Goal: Check status: Check status

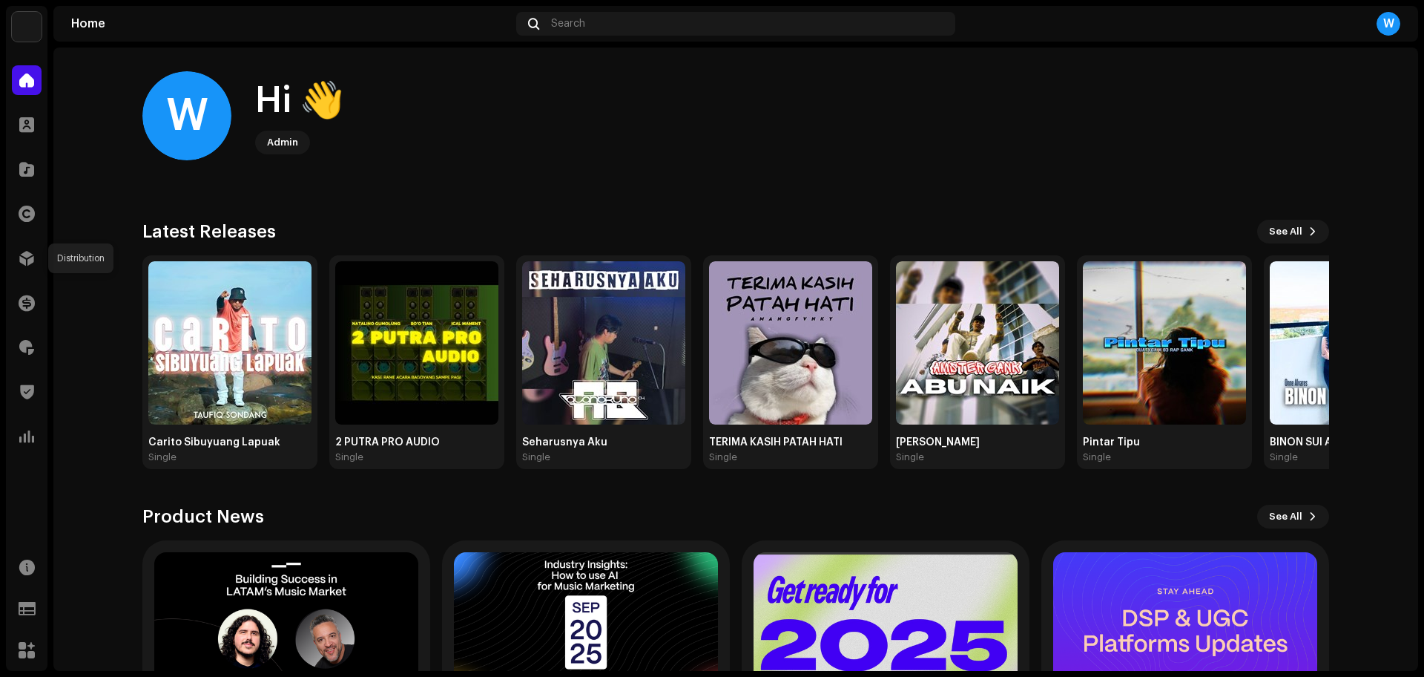
drag, startPoint x: 16, startPoint y: 256, endPoint x: 60, endPoint y: 252, distance: 43.9
click at [17, 257] on div at bounding box center [27, 258] width 30 height 30
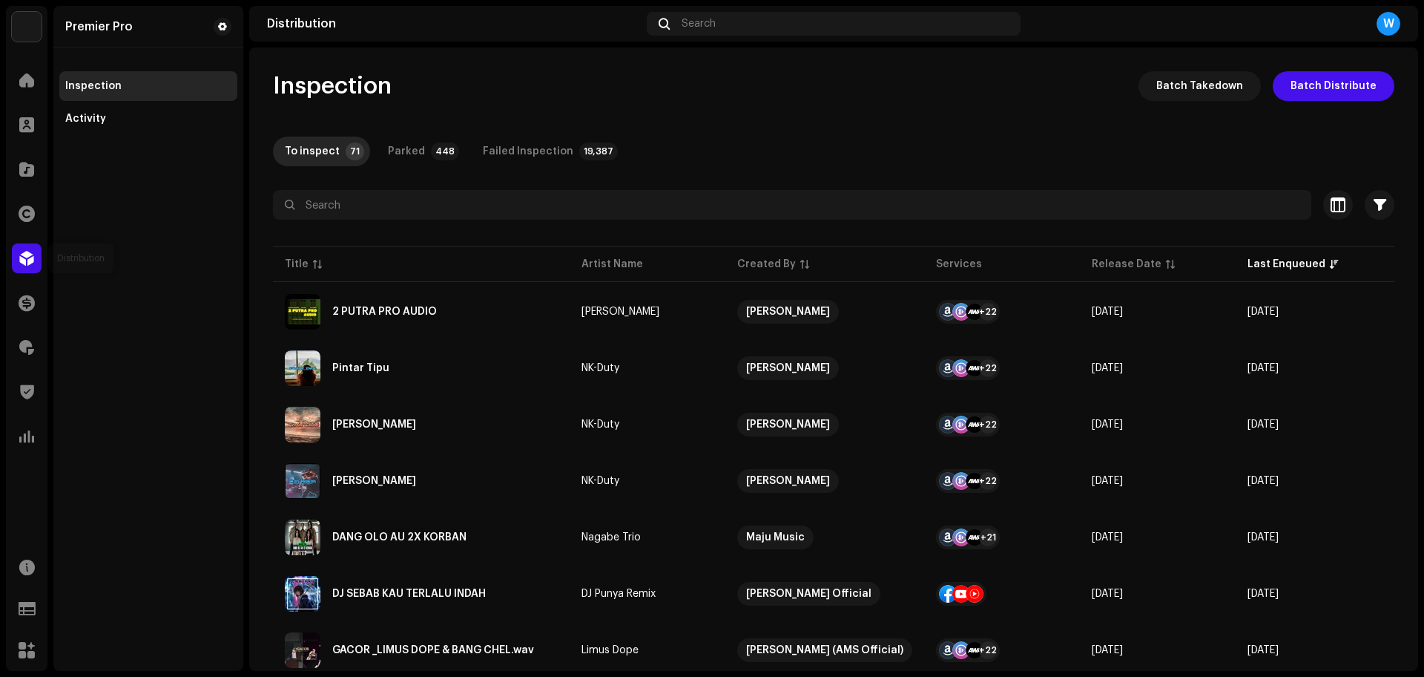
click at [41, 264] on div at bounding box center [27, 258] width 30 height 30
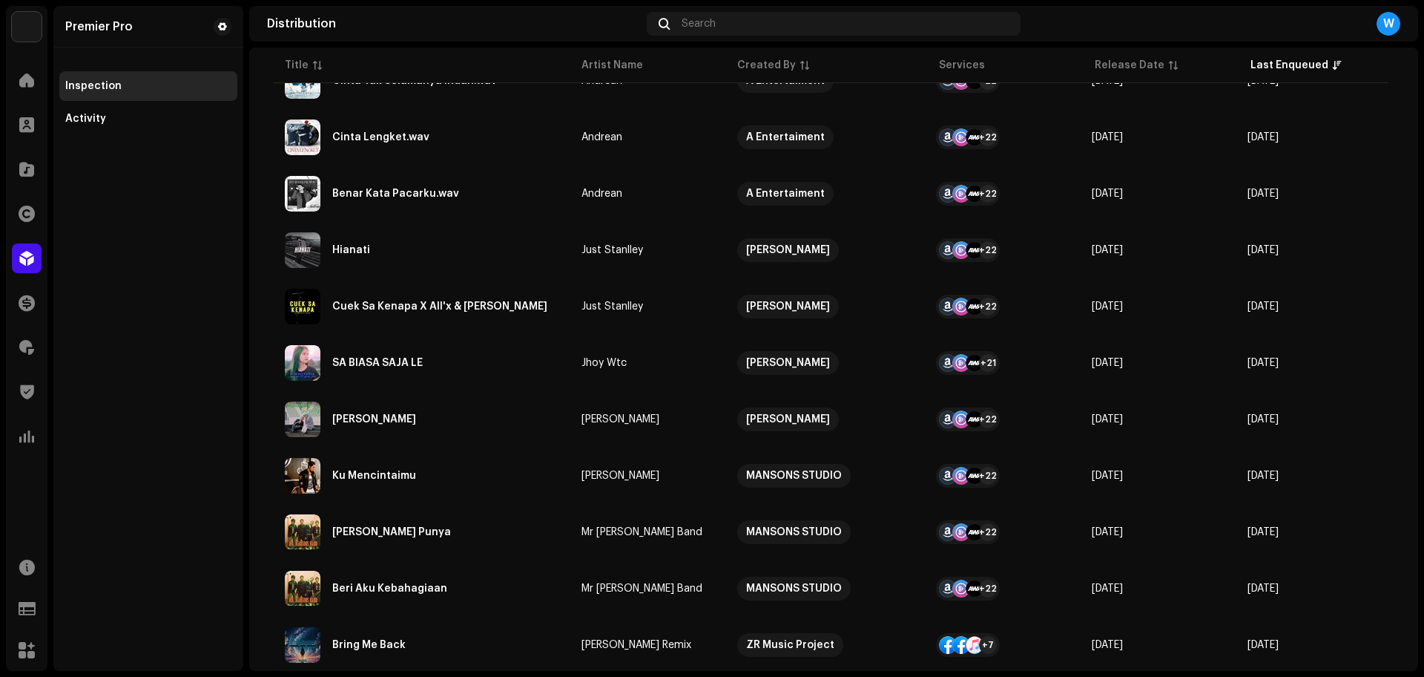
scroll to position [1013, 0]
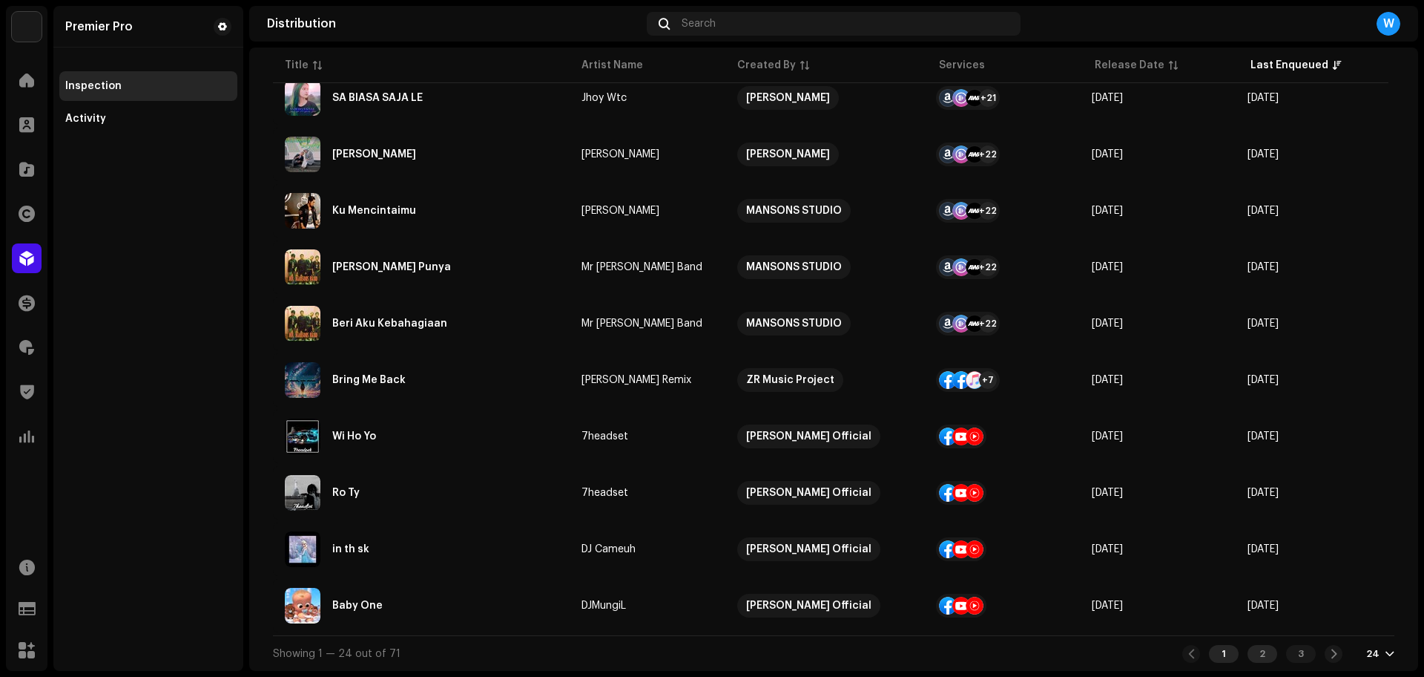
click at [1139, 541] on div "2" at bounding box center [1263, 654] width 30 height 18
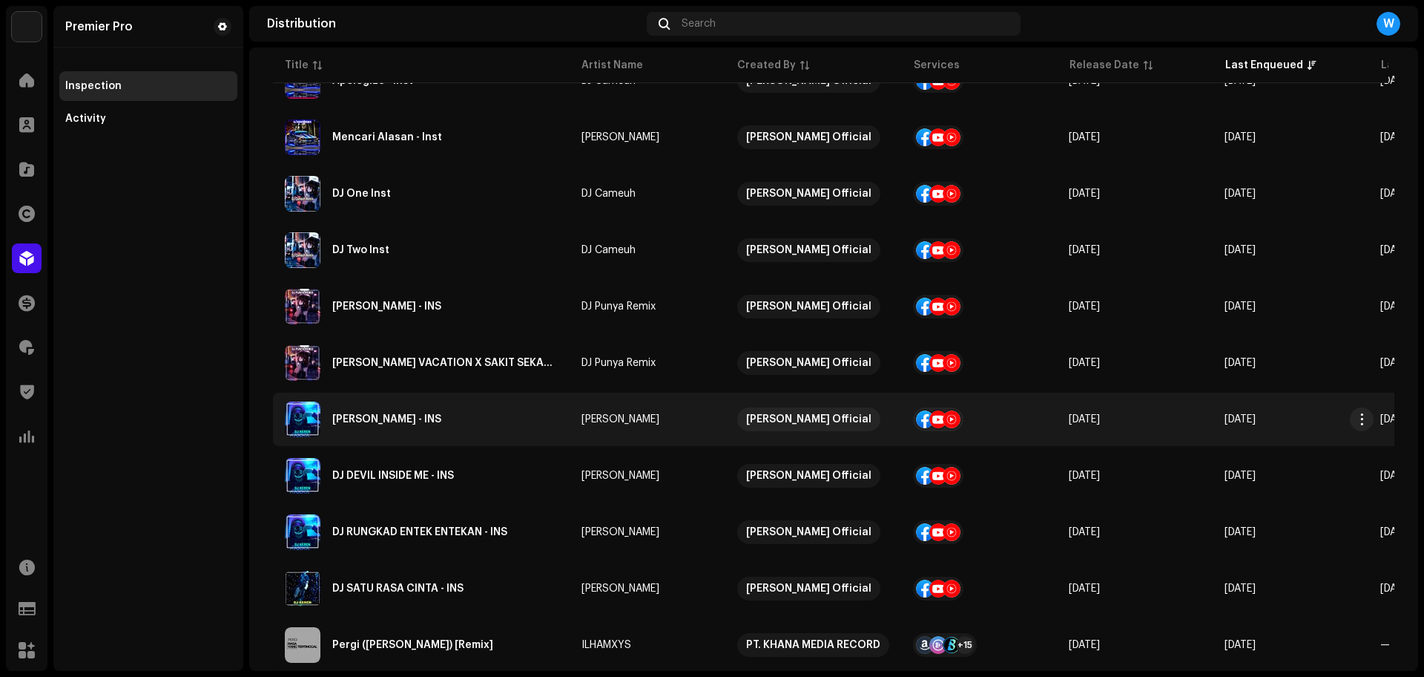
scroll to position [1013, 0]
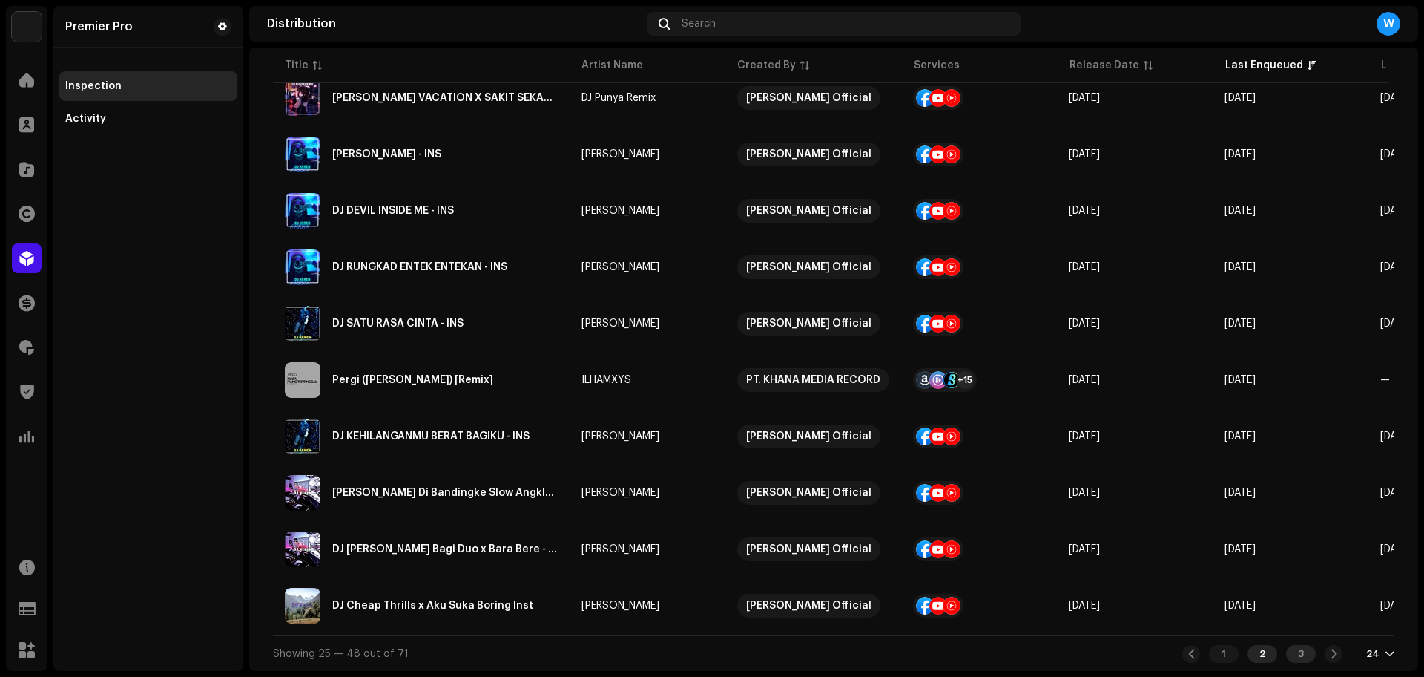
click at [1139, 541] on div "3" at bounding box center [1301, 654] width 30 height 18
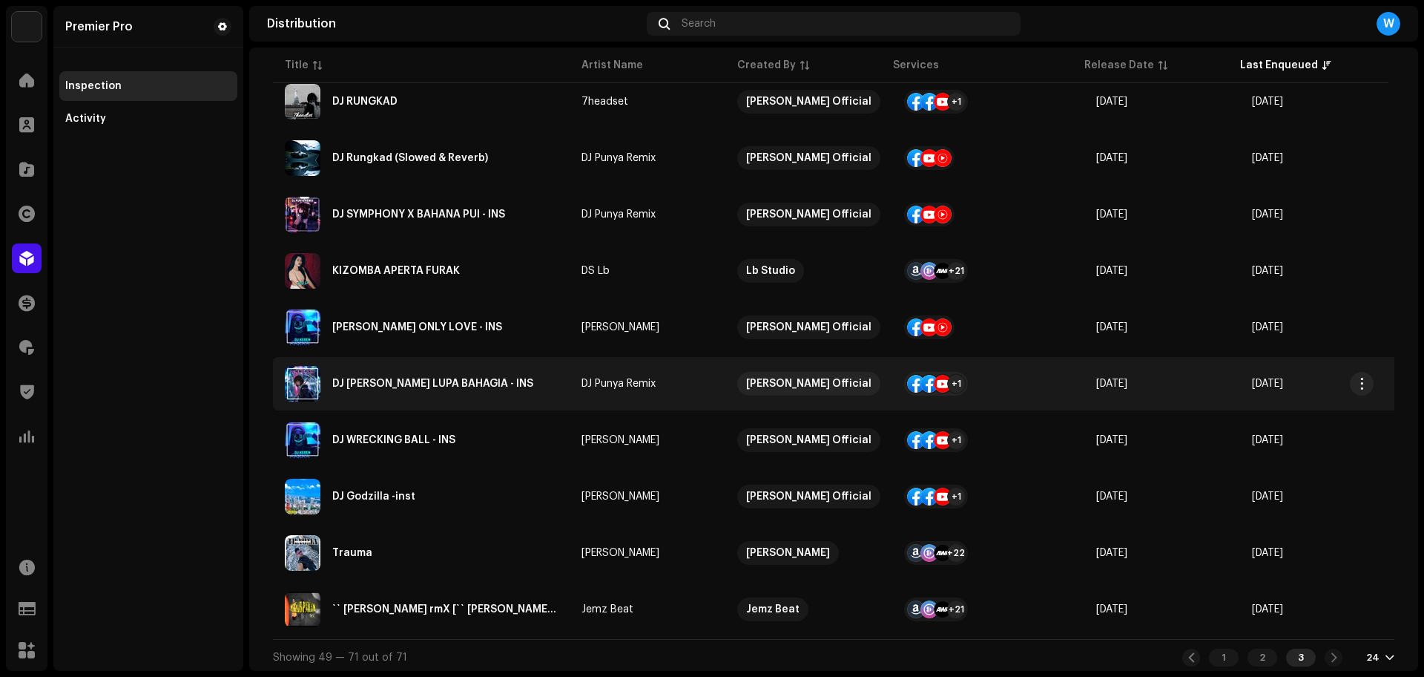
scroll to position [956, 0]
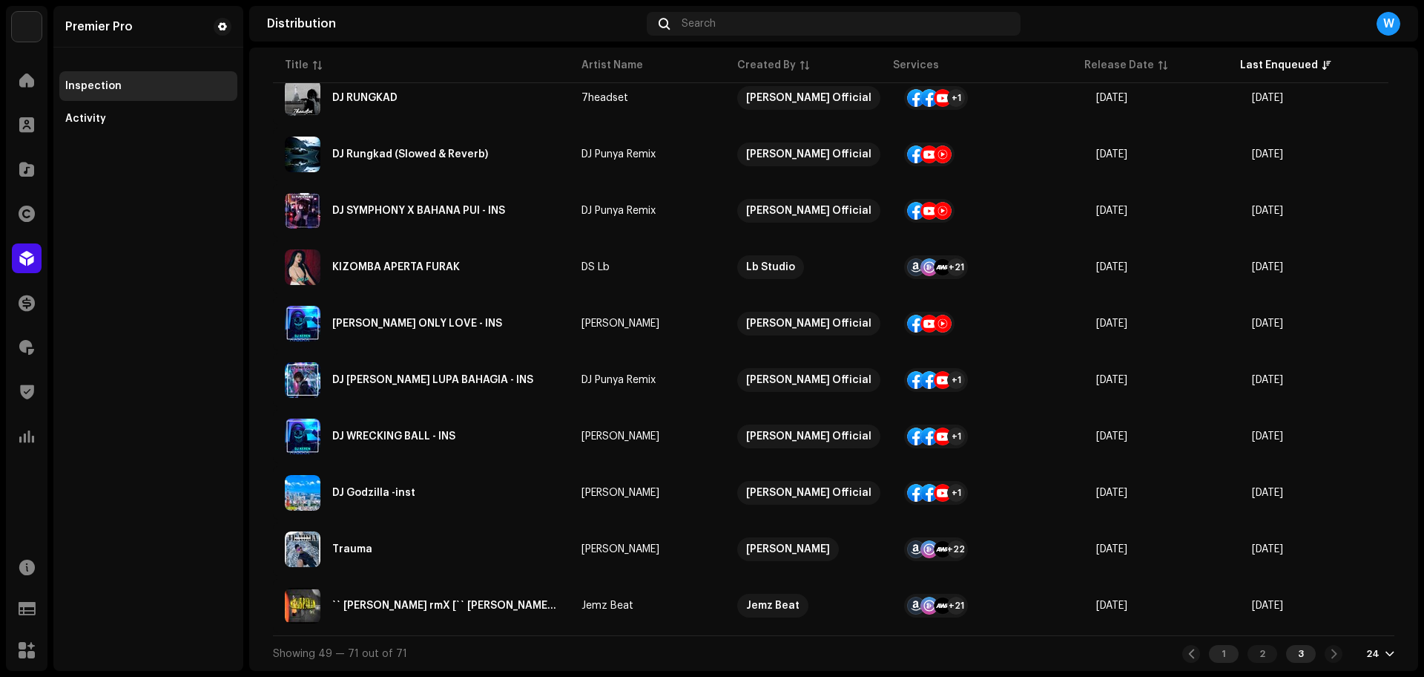
click at [1139, 541] on div "1" at bounding box center [1224, 654] width 30 height 18
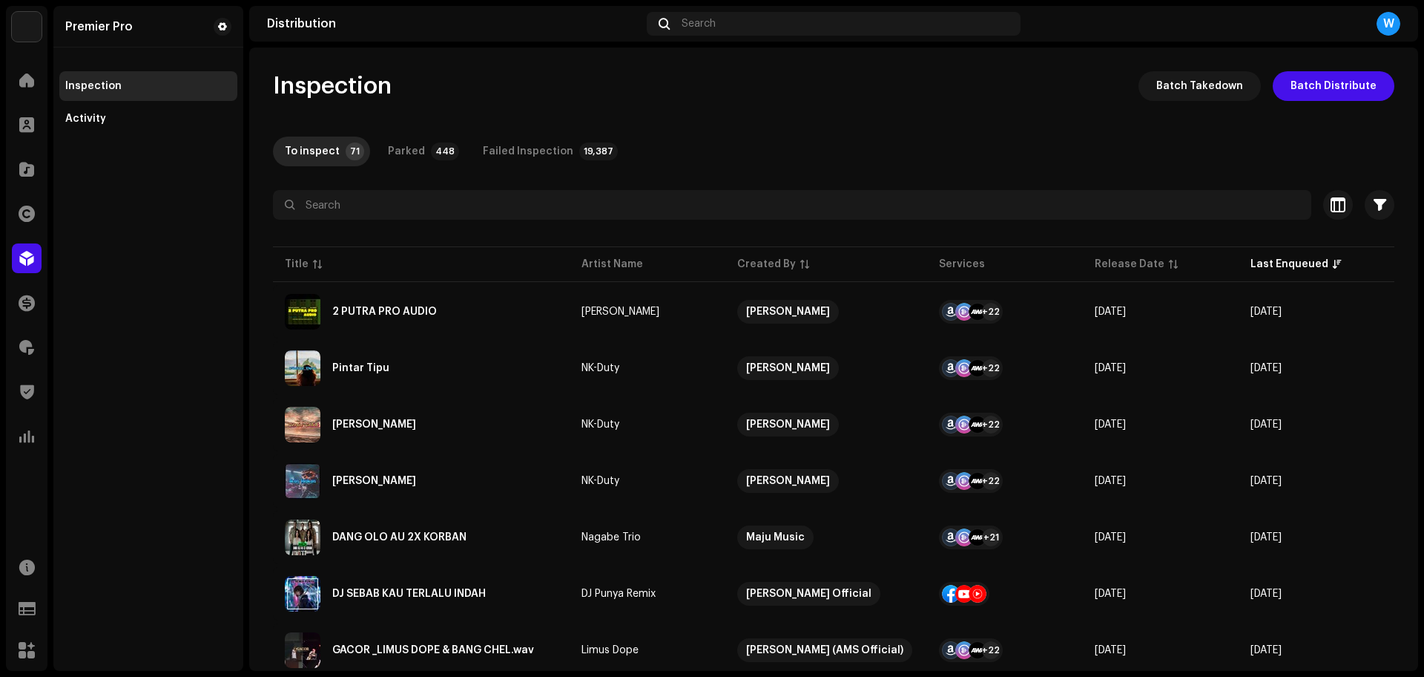
click at [45, 173] on div "Catalog" at bounding box center [27, 169] width 42 height 42
click at [42, 173] on div "Catalog" at bounding box center [27, 169] width 42 height 42
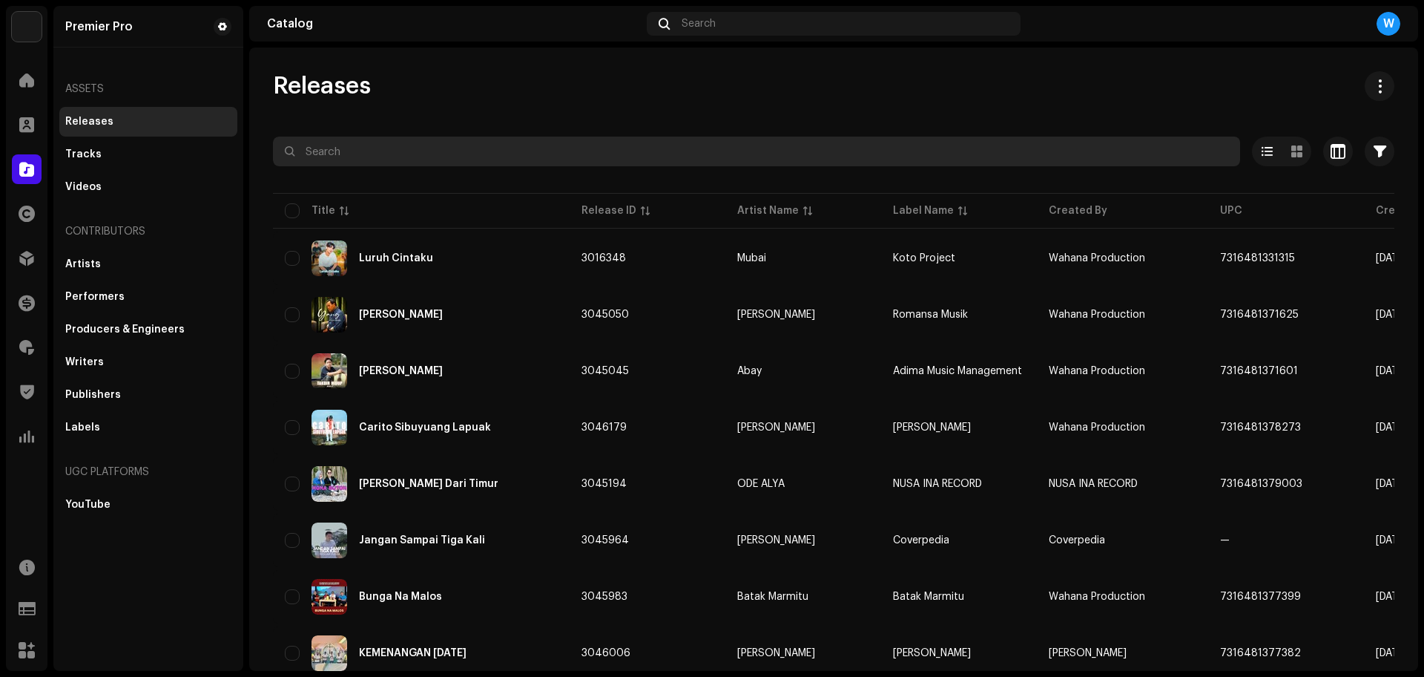
click at [339, 148] on input "text" at bounding box center [756, 151] width 967 height 30
type input "cerita holong"
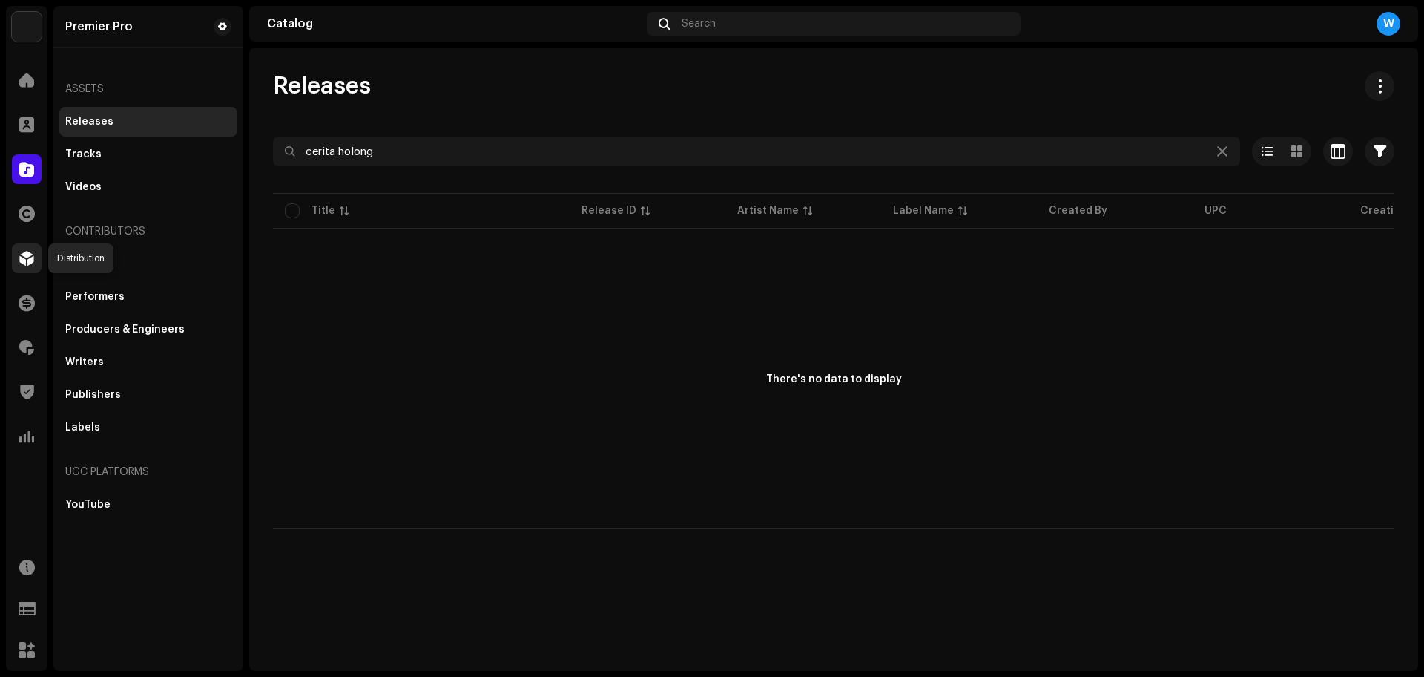
click at [24, 260] on span at bounding box center [26, 258] width 15 height 12
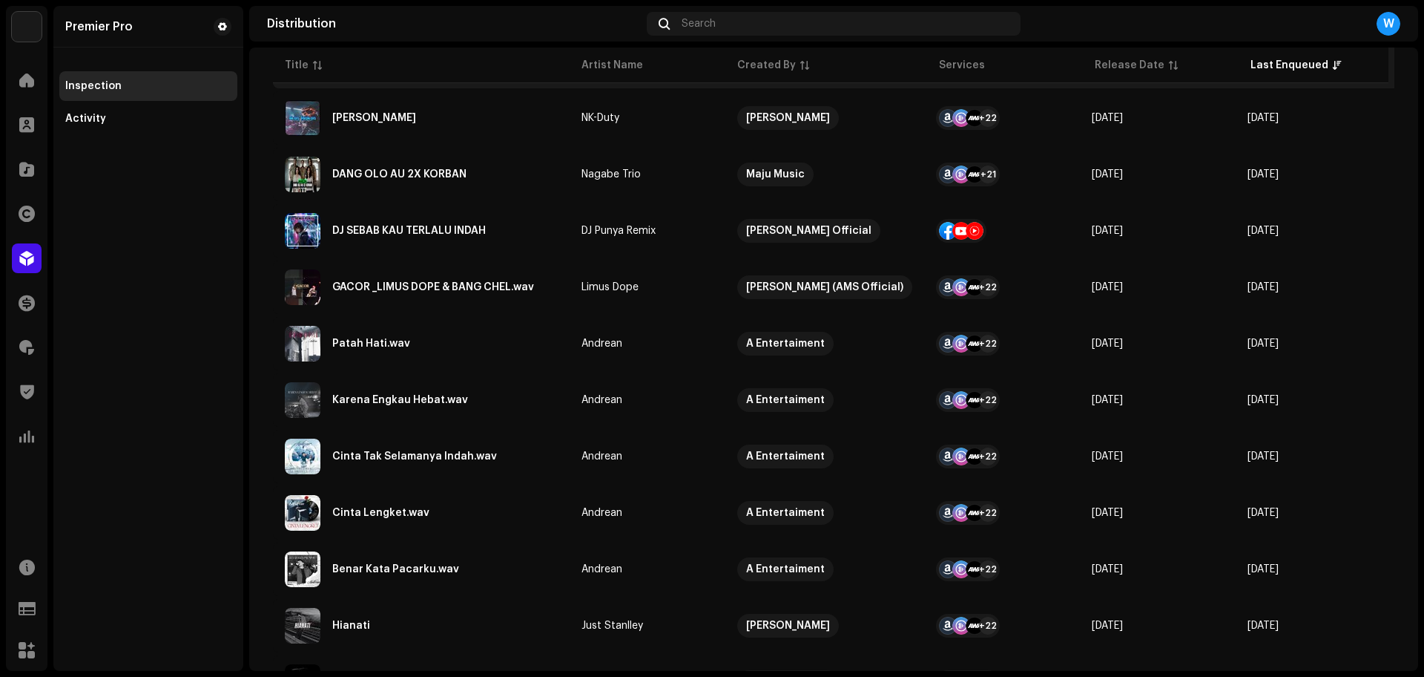
scroll to position [371, 0]
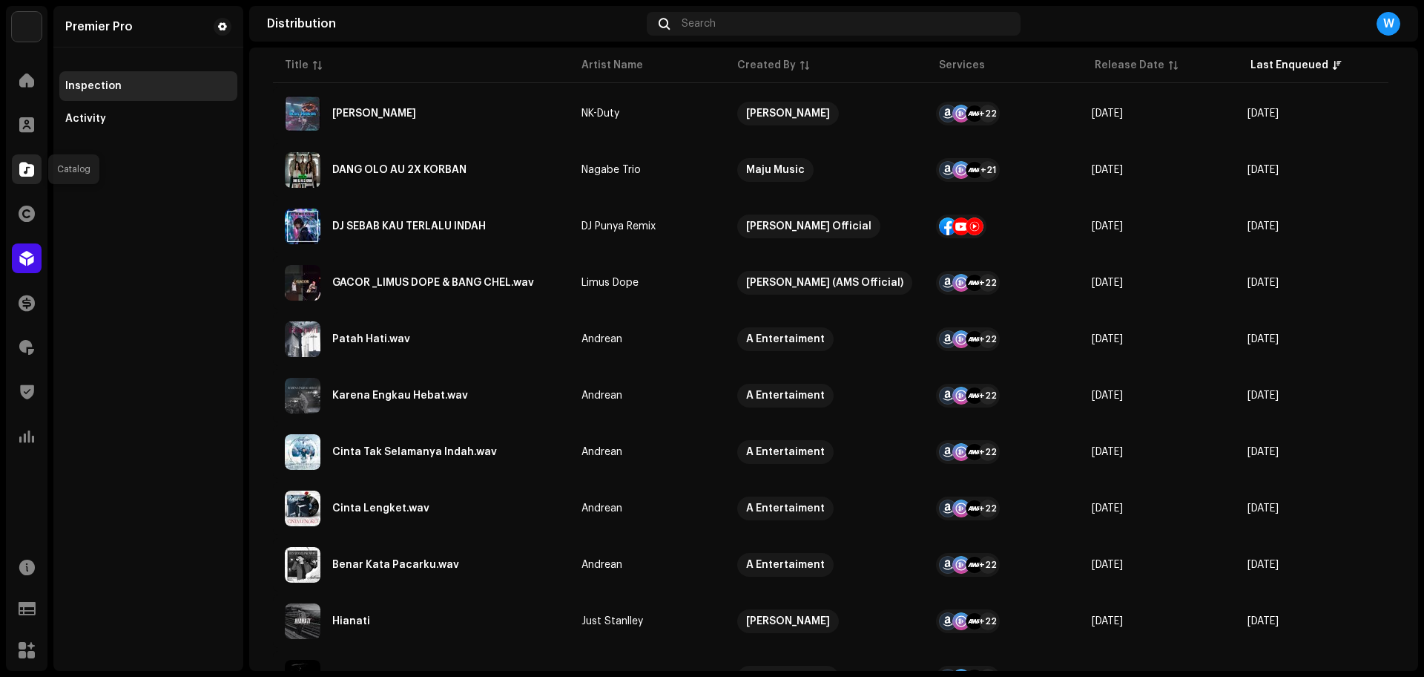
click at [30, 168] on span at bounding box center [26, 169] width 15 height 12
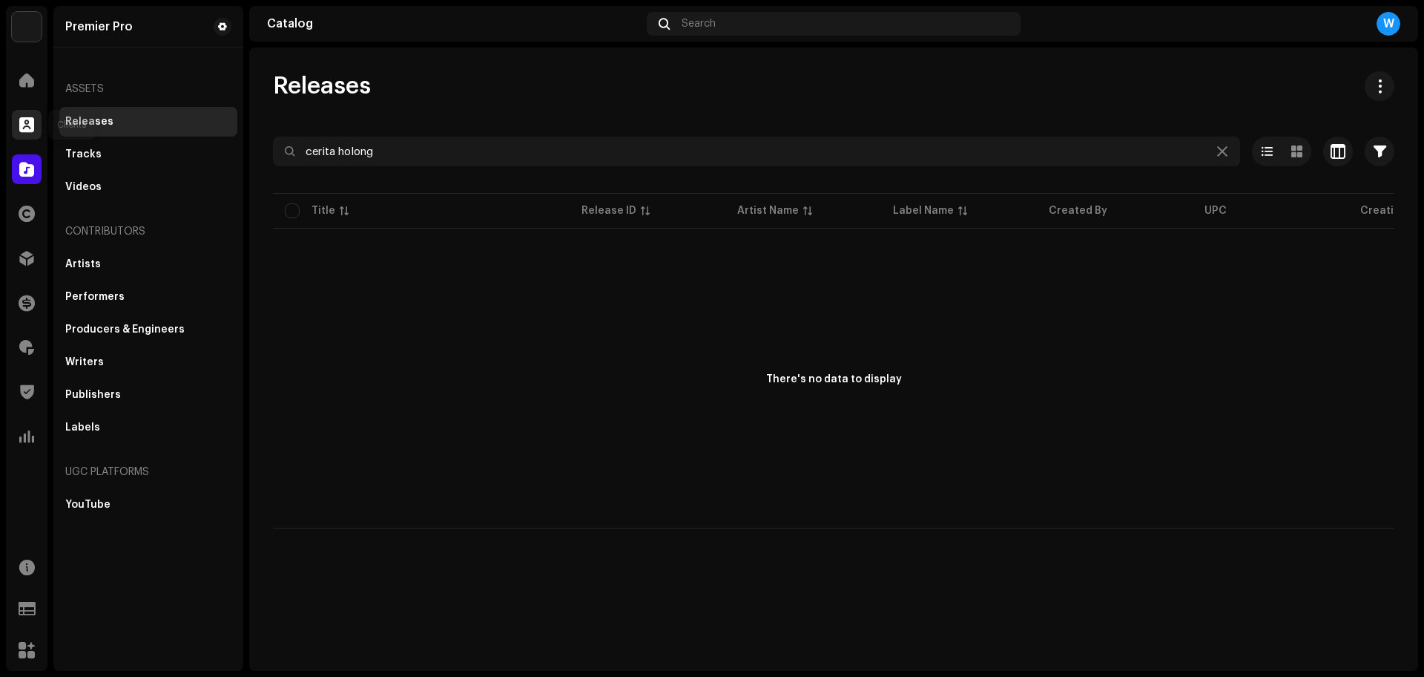
click at [30, 127] on span at bounding box center [26, 125] width 15 height 12
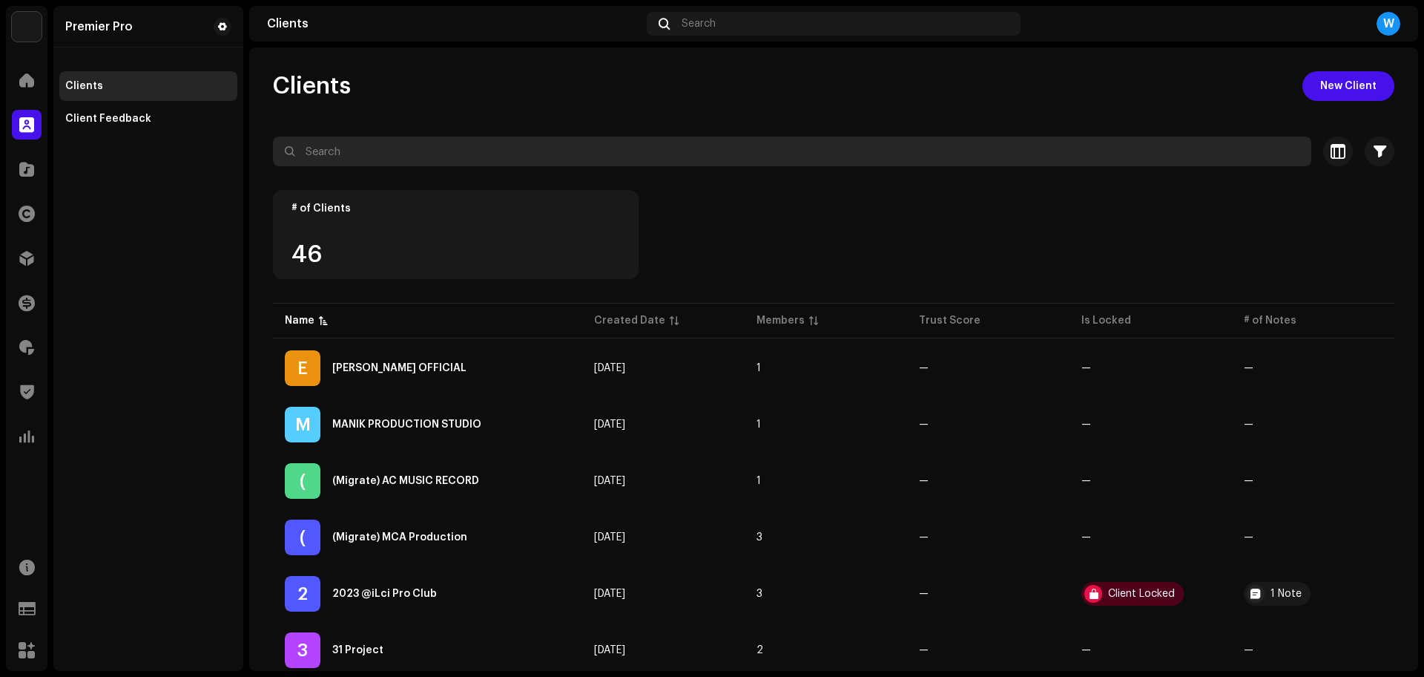
click at [343, 150] on input "text" at bounding box center [792, 151] width 1039 height 30
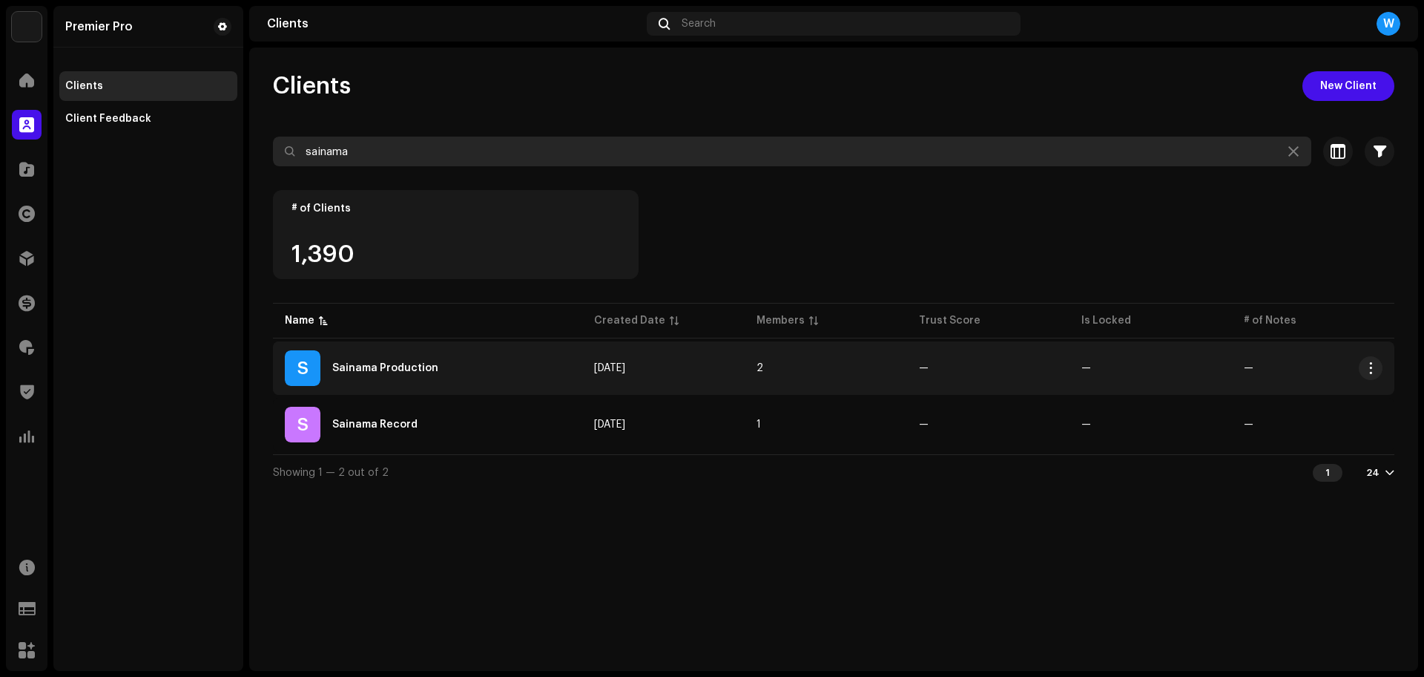
type input "sainama"
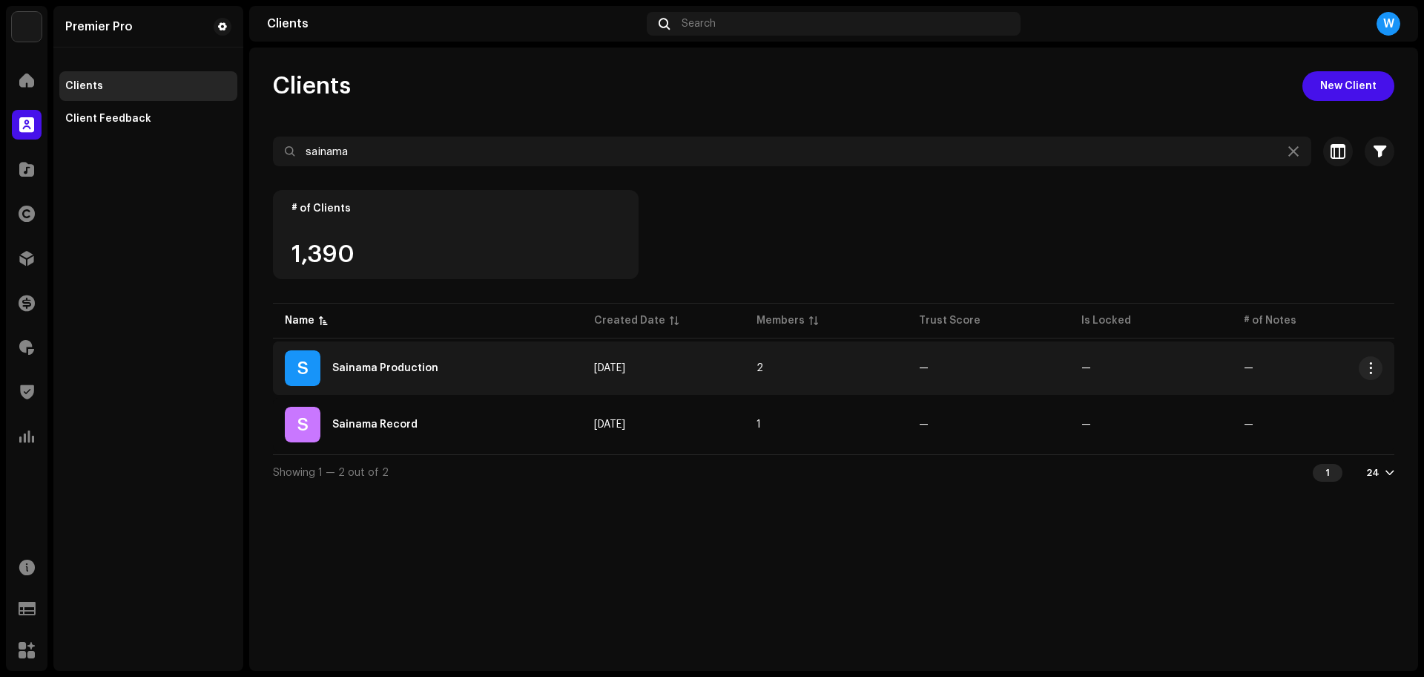
click at [357, 356] on div "S Sainama Production" at bounding box center [428, 368] width 286 height 36
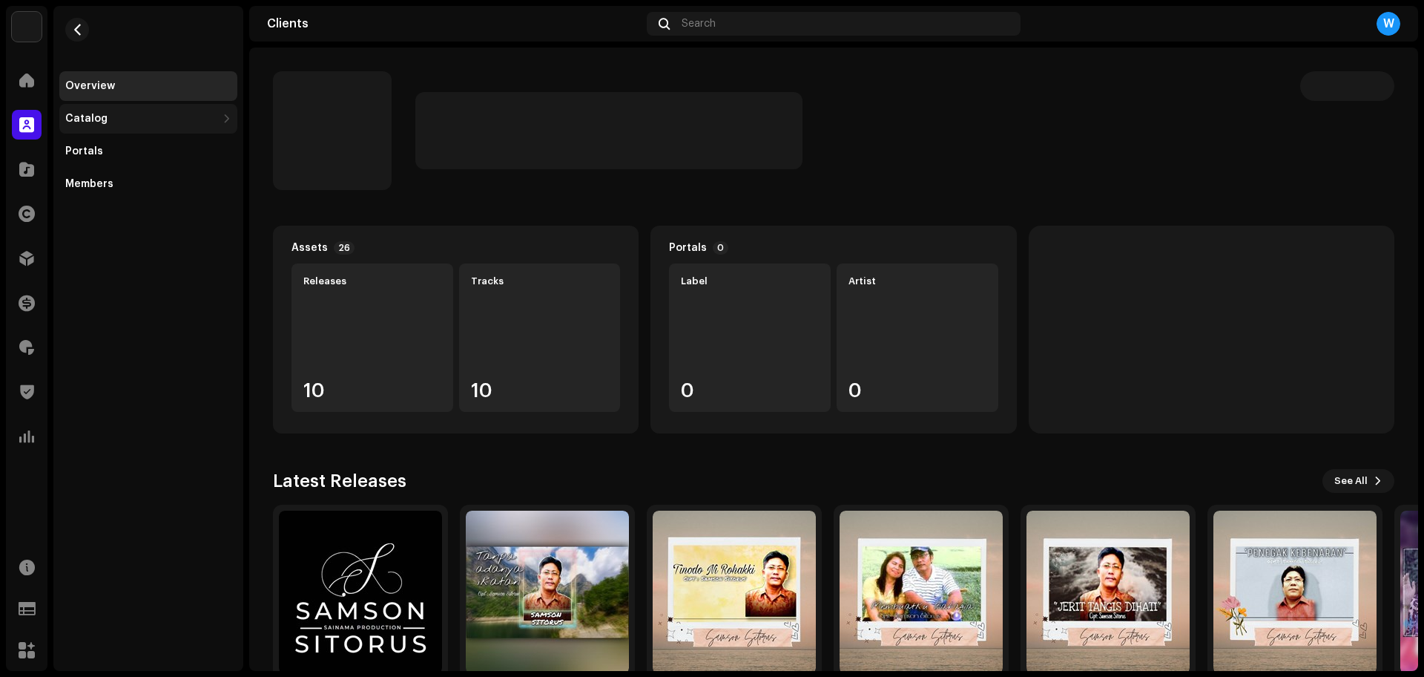
click at [123, 124] on div "Catalog" at bounding box center [140, 119] width 151 height 12
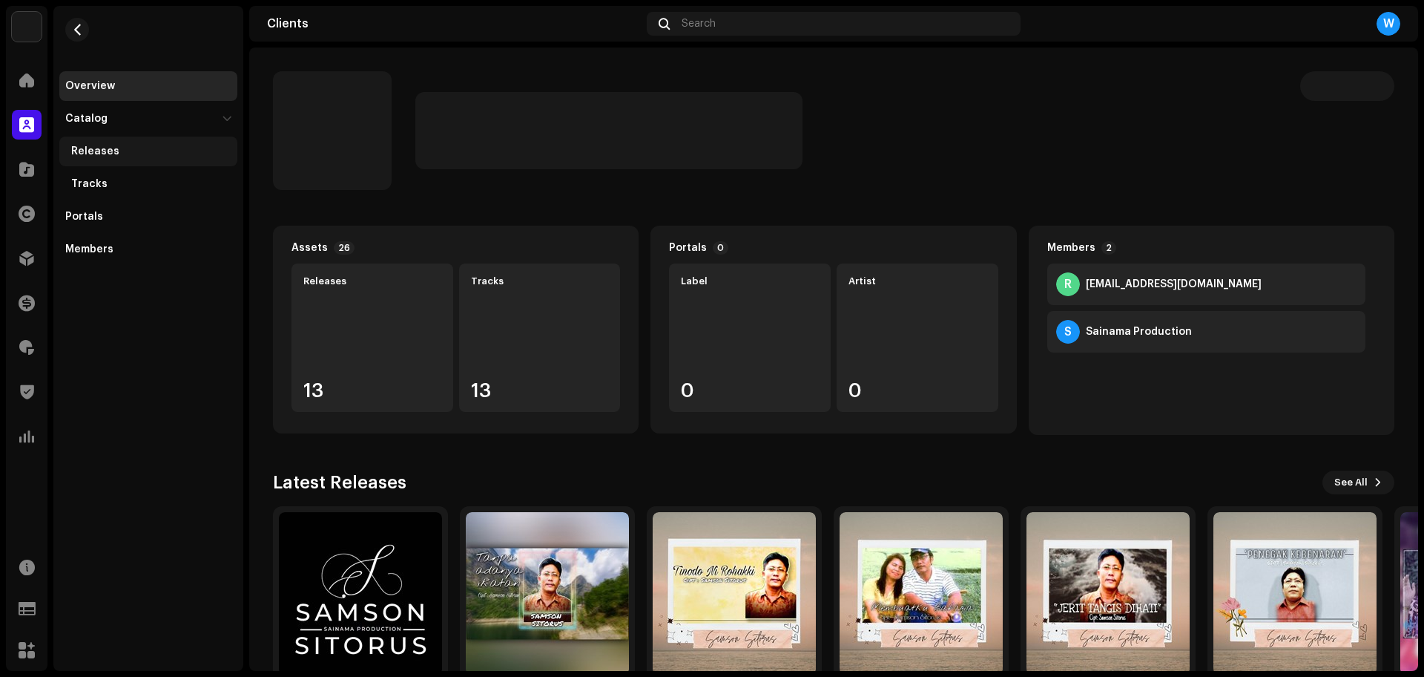
click at [122, 150] on div "Releases" at bounding box center [151, 151] width 160 height 12
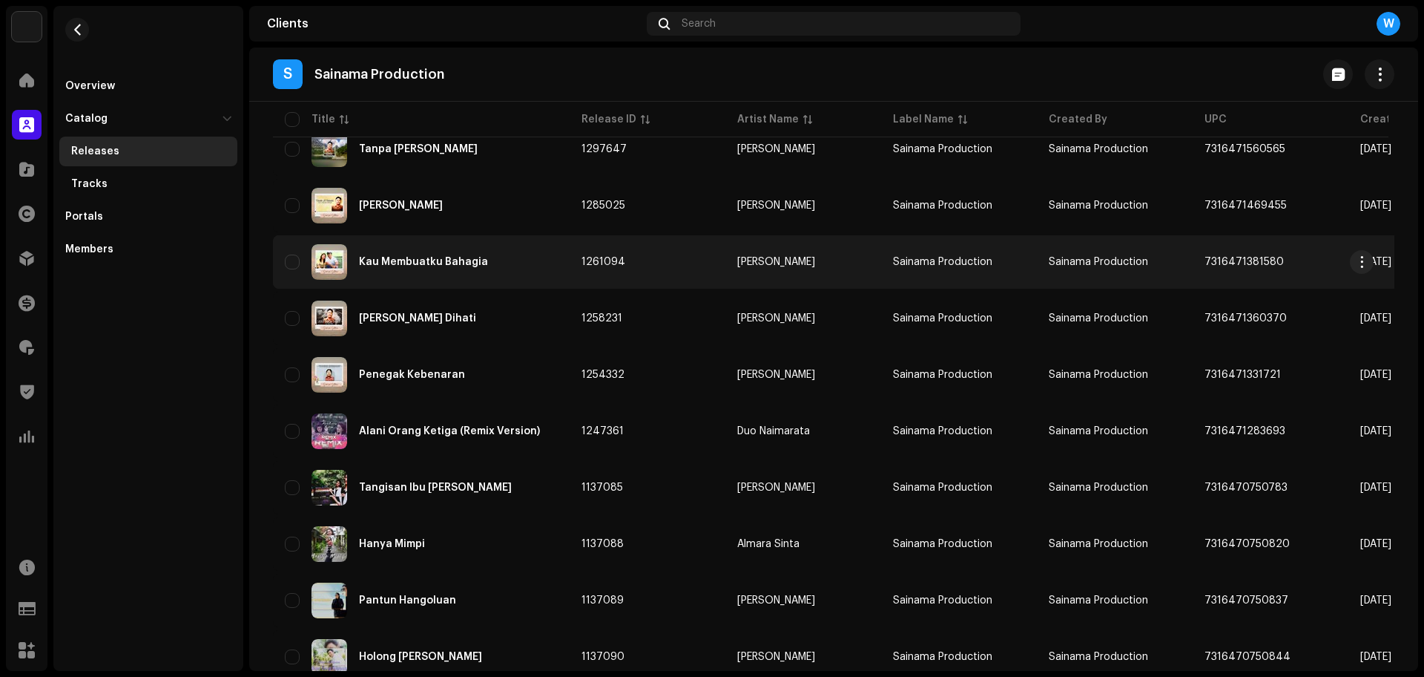
scroll to position [389, 0]
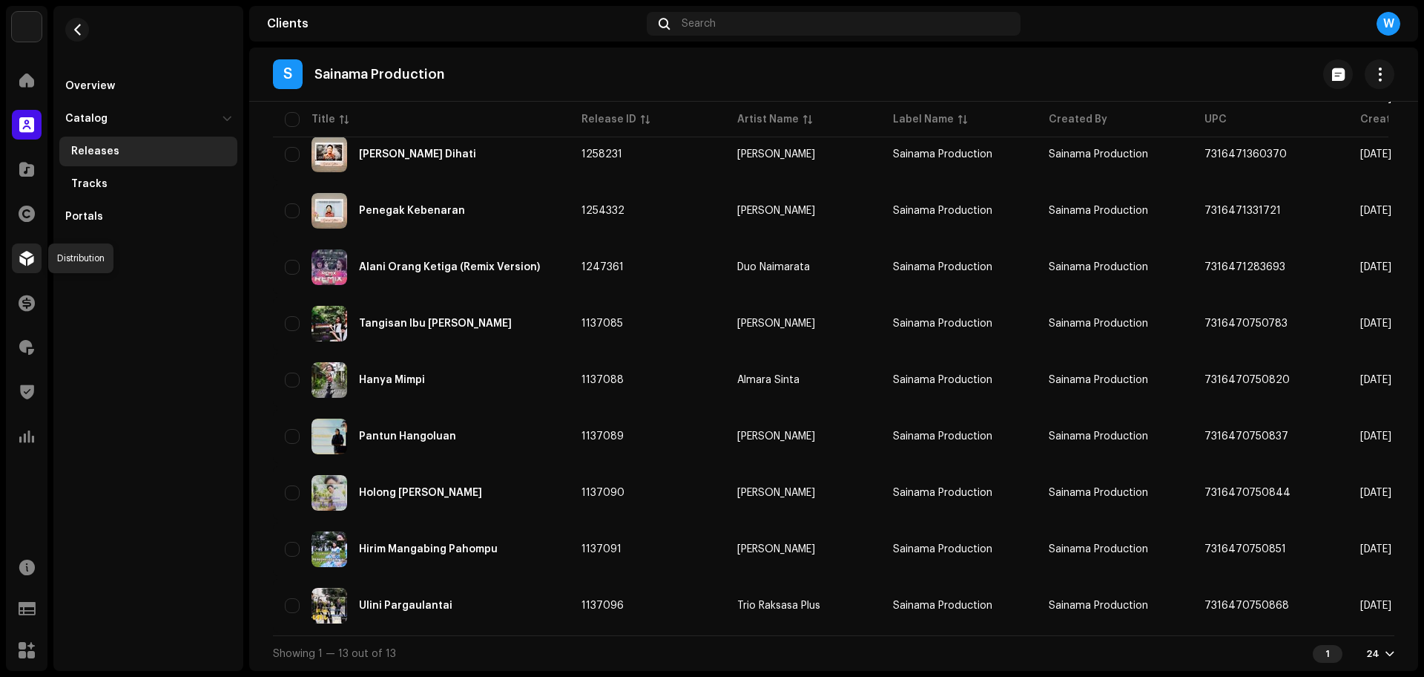
click at [25, 260] on span at bounding box center [26, 258] width 15 height 12
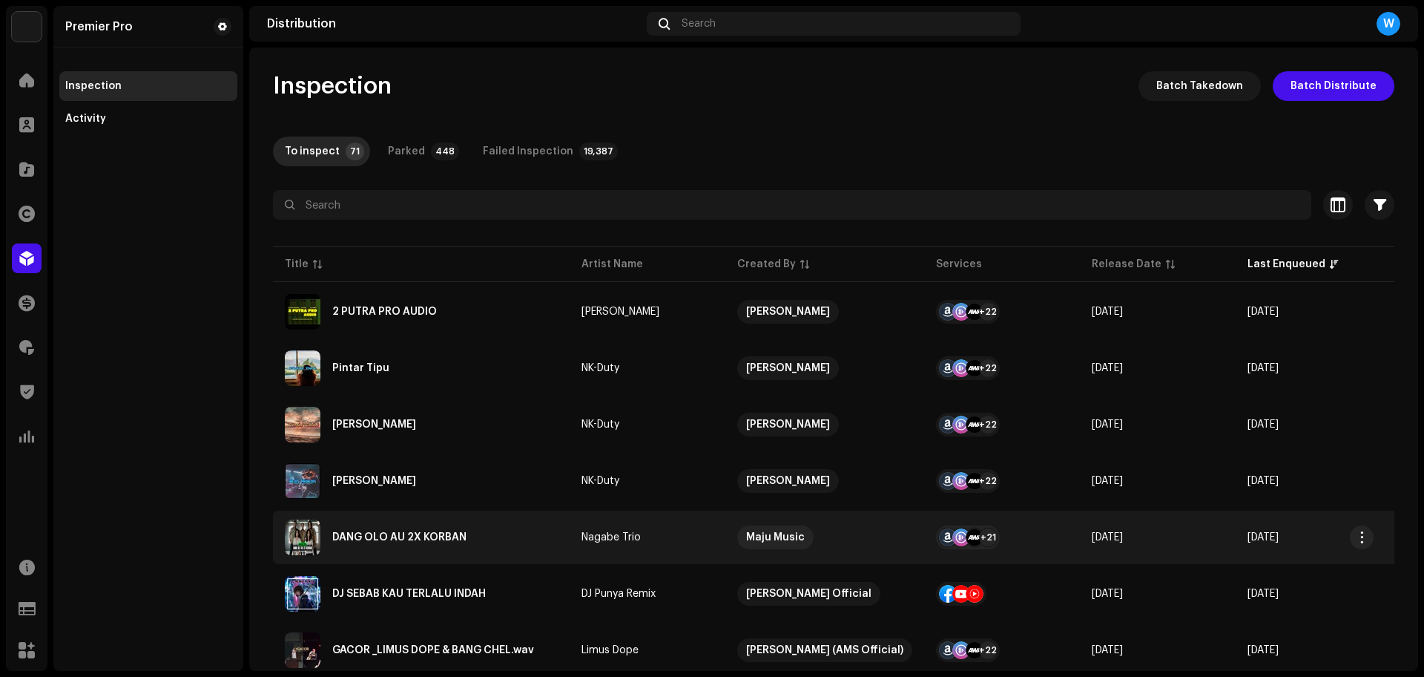
click at [473, 541] on div "DANG OLO AU 2X KORBAN" at bounding box center [421, 537] width 273 height 36
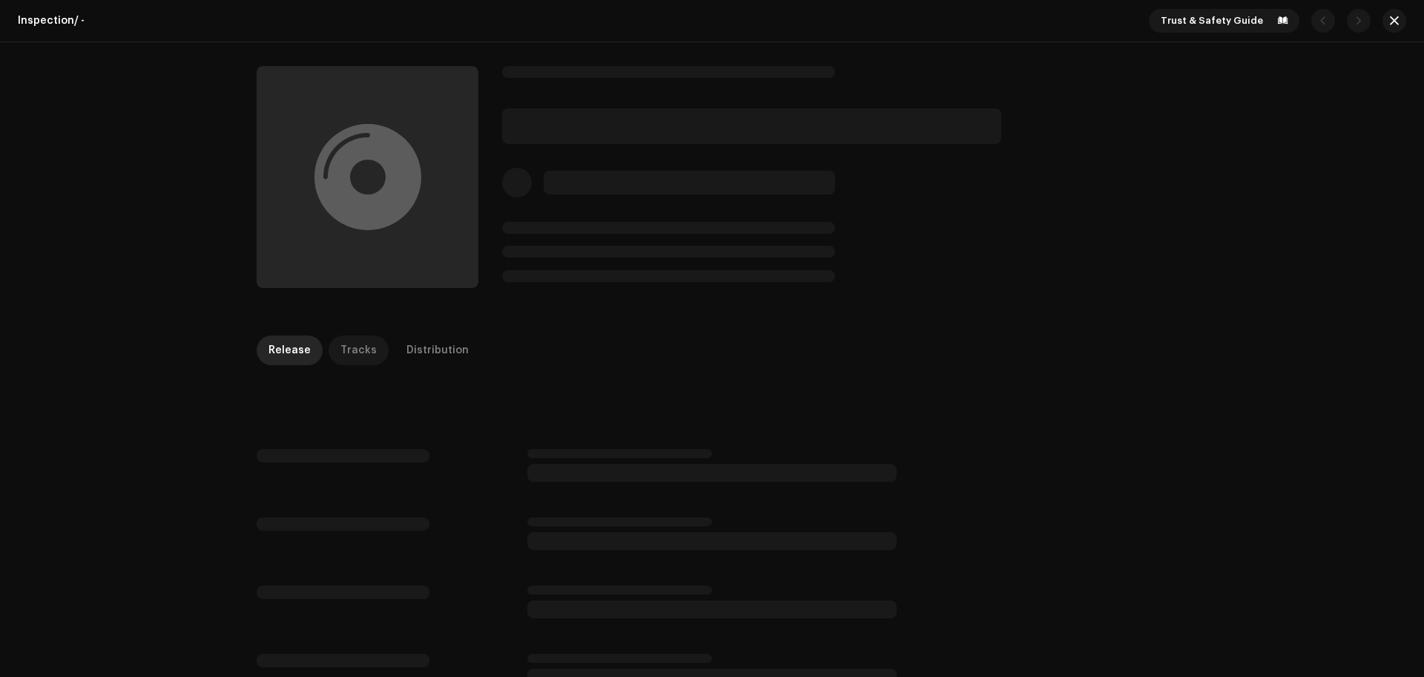
click at [349, 360] on div "Tracks" at bounding box center [358, 350] width 36 height 30
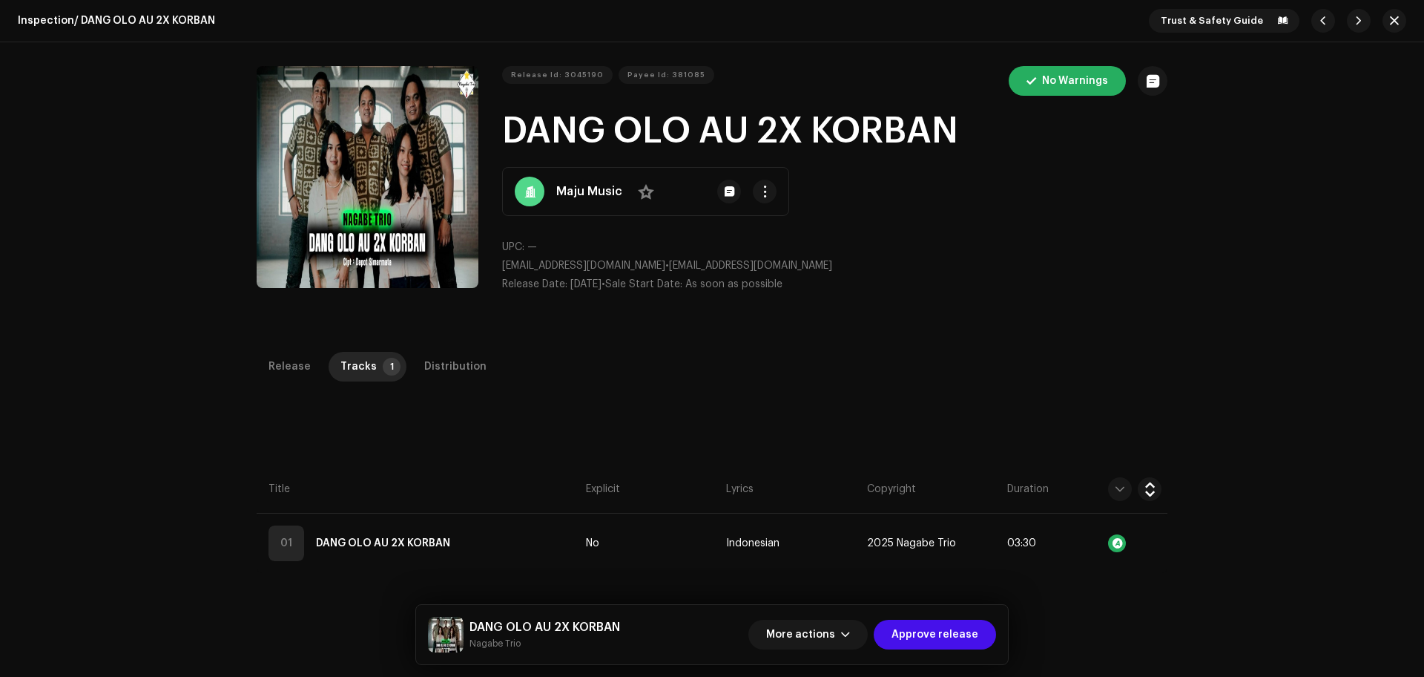
scroll to position [278, 0]
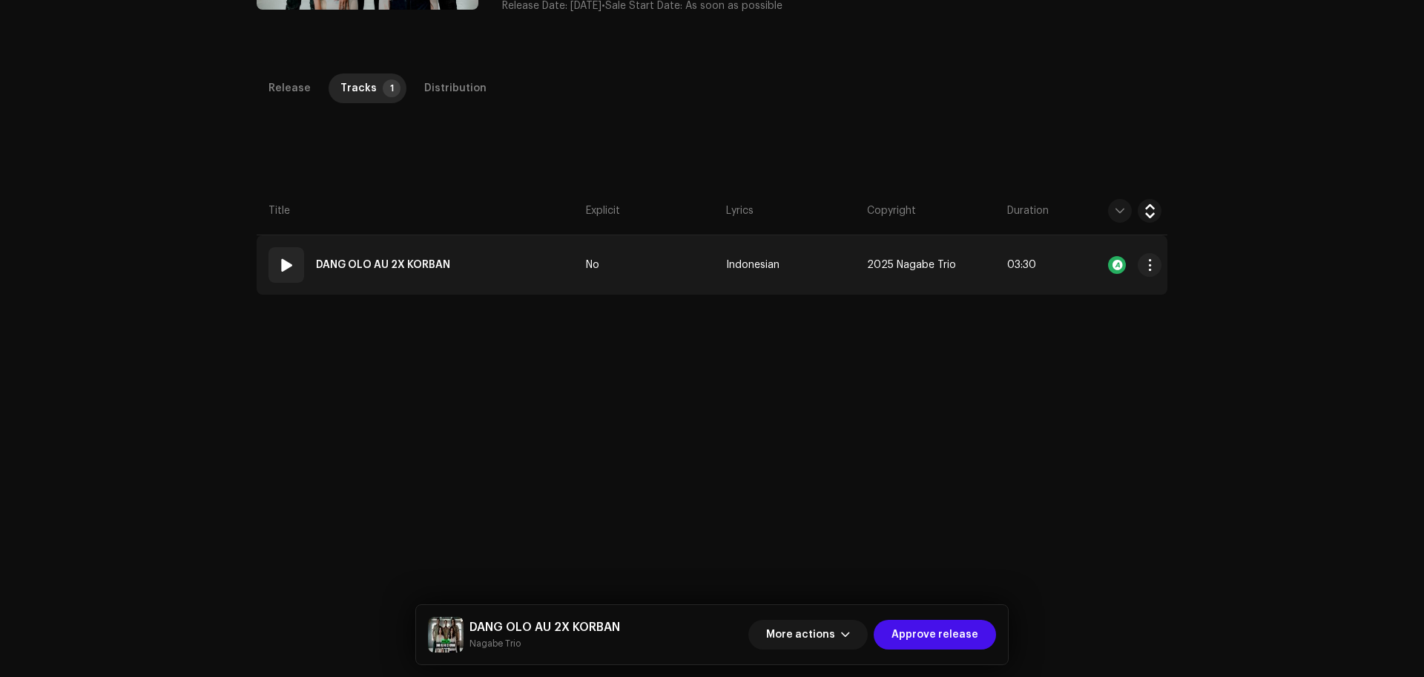
click at [285, 257] on span at bounding box center [286, 265] width 18 height 18
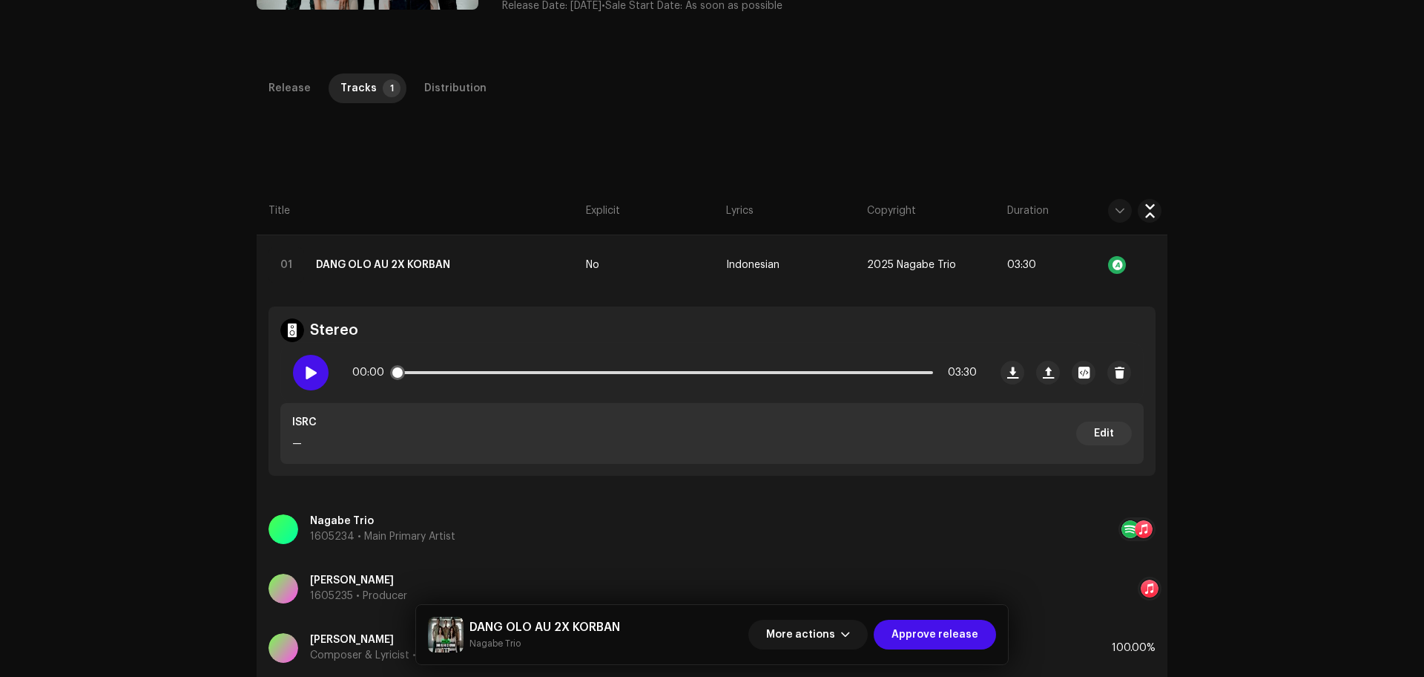
click at [310, 369] on span at bounding box center [310, 372] width 13 height 12
click at [439, 369] on div "00:04 03:30" at bounding box center [664, 373] width 625 height 30
click at [439, 369] on div "00:05 03:30" at bounding box center [664, 373] width 625 height 30
click at [443, 374] on div "00:06 03:30" at bounding box center [664, 373] width 625 height 30
click at [453, 371] on p-slider at bounding box center [664, 372] width 537 height 3
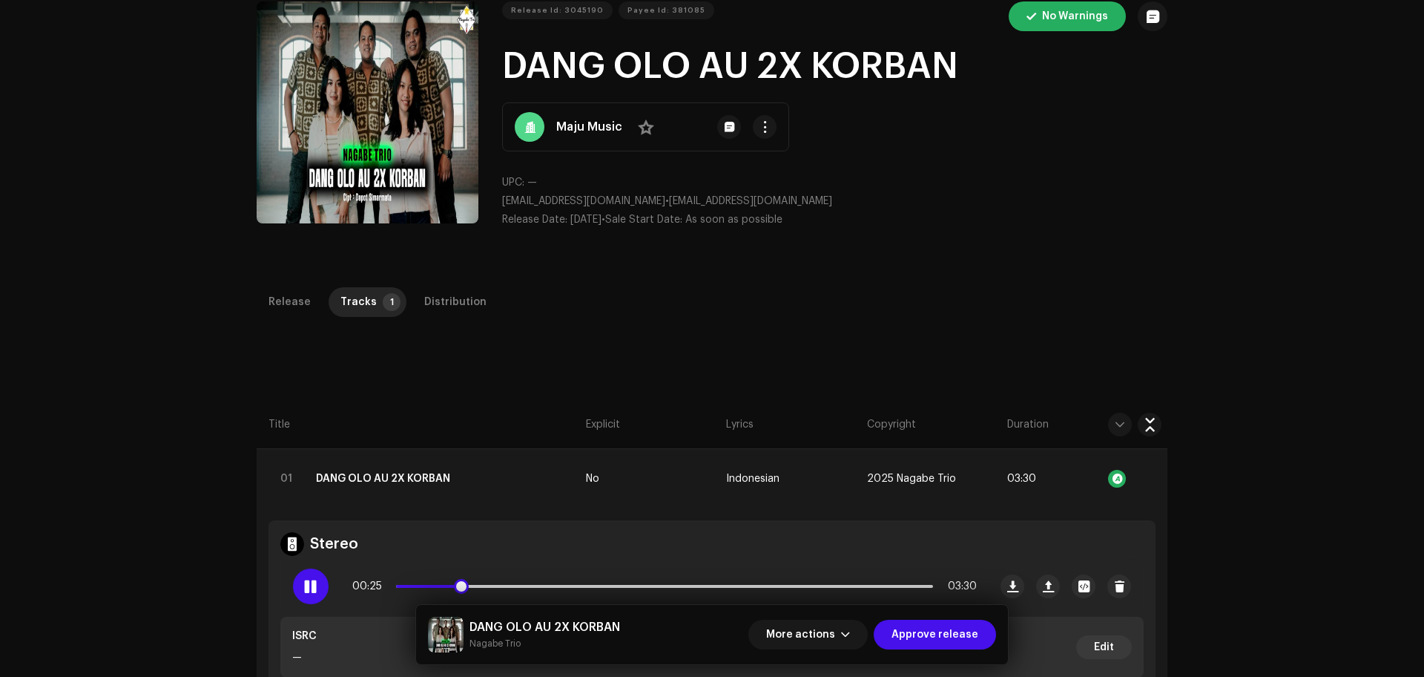
scroll to position [0, 0]
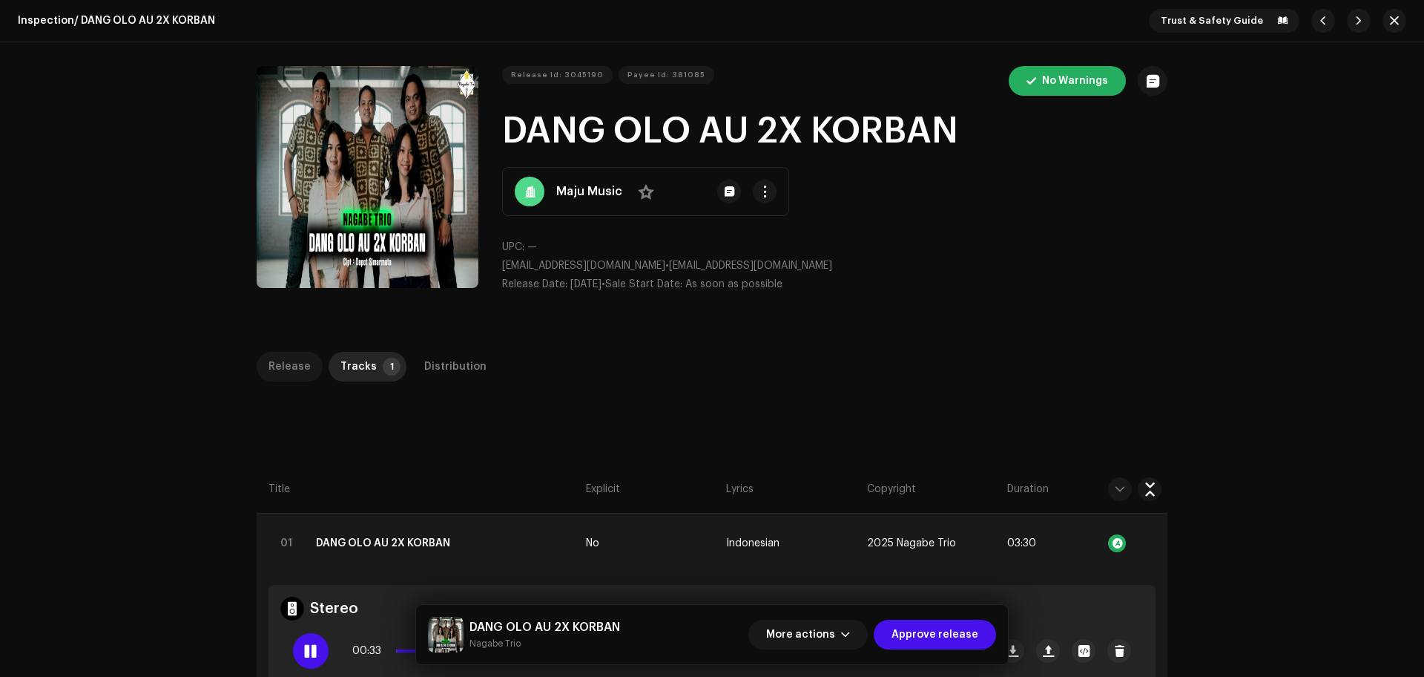
click at [294, 374] on div "Release" at bounding box center [290, 367] width 42 height 30
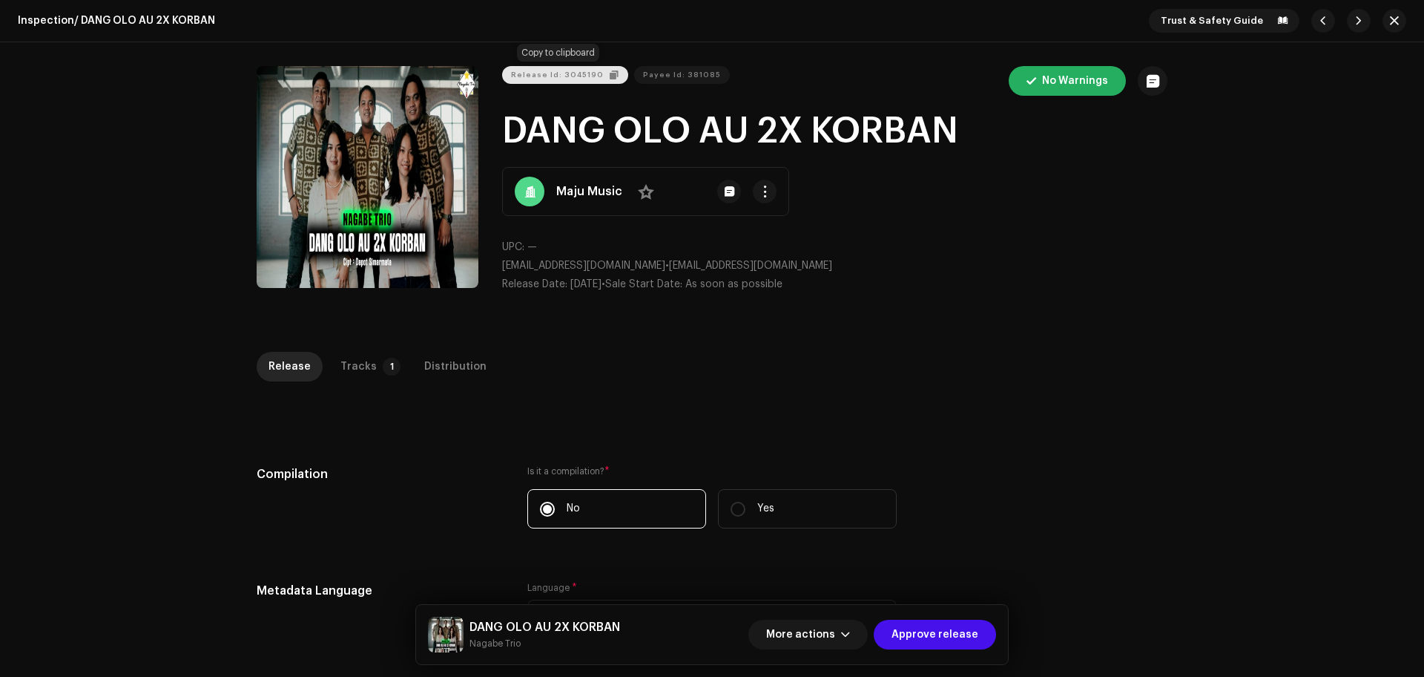
click at [593, 70] on span "Release Id: 3045190" at bounding box center [557, 75] width 93 height 30
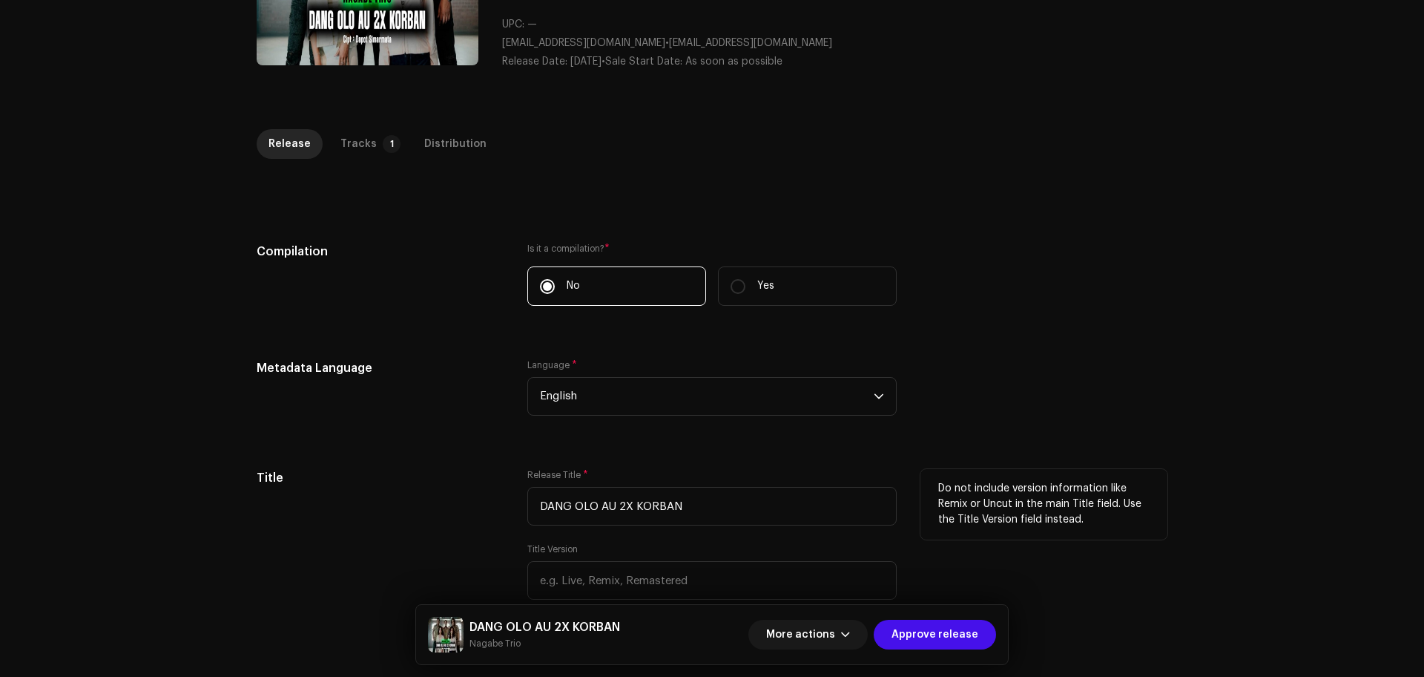
scroll to position [464, 0]
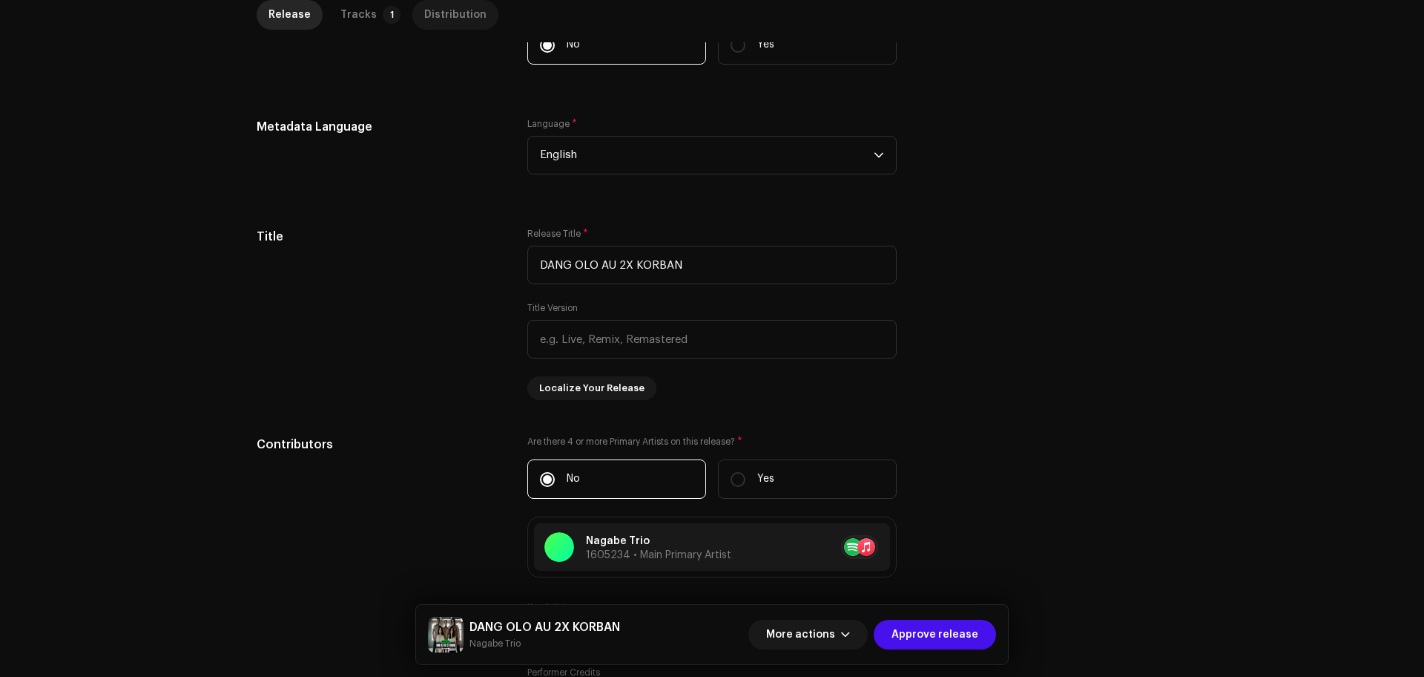
click at [432, 2] on div "Distribution" at bounding box center [455, 15] width 62 height 30
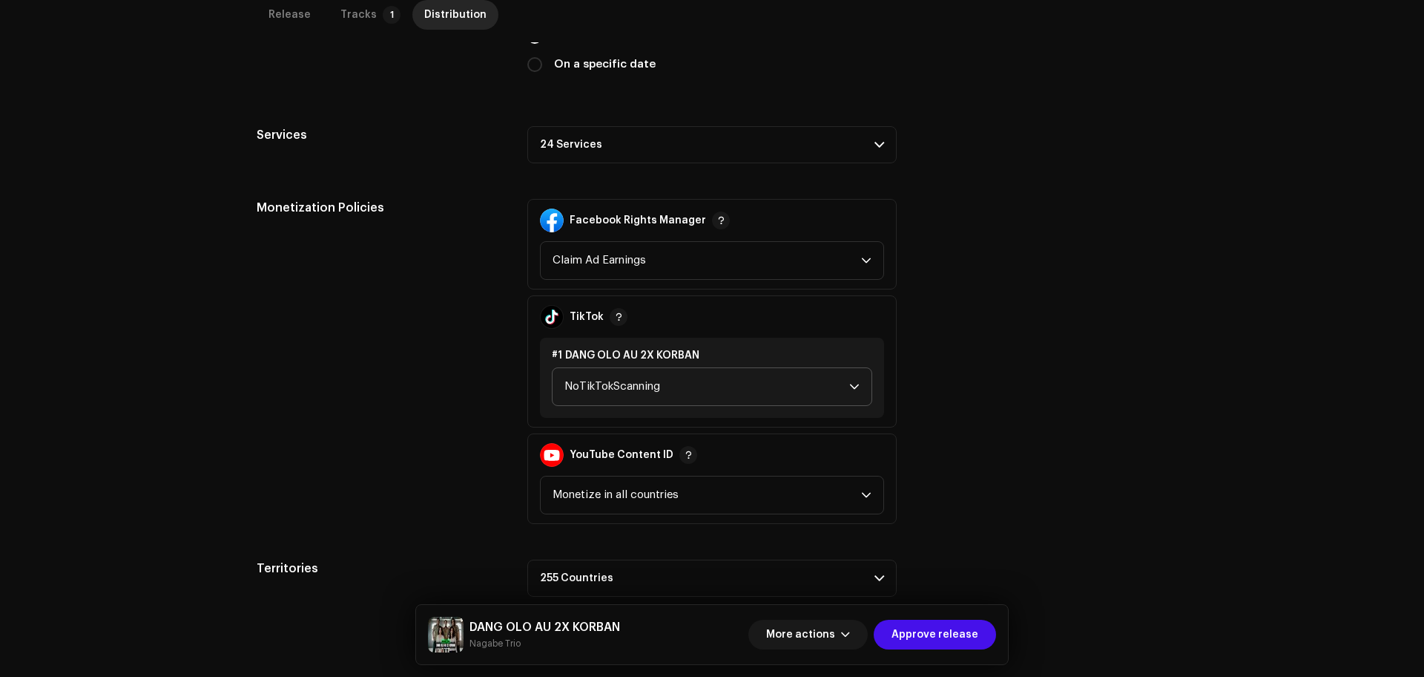
click at [780, 386] on span "NoTikTokScanning" at bounding box center [707, 386] width 285 height 37
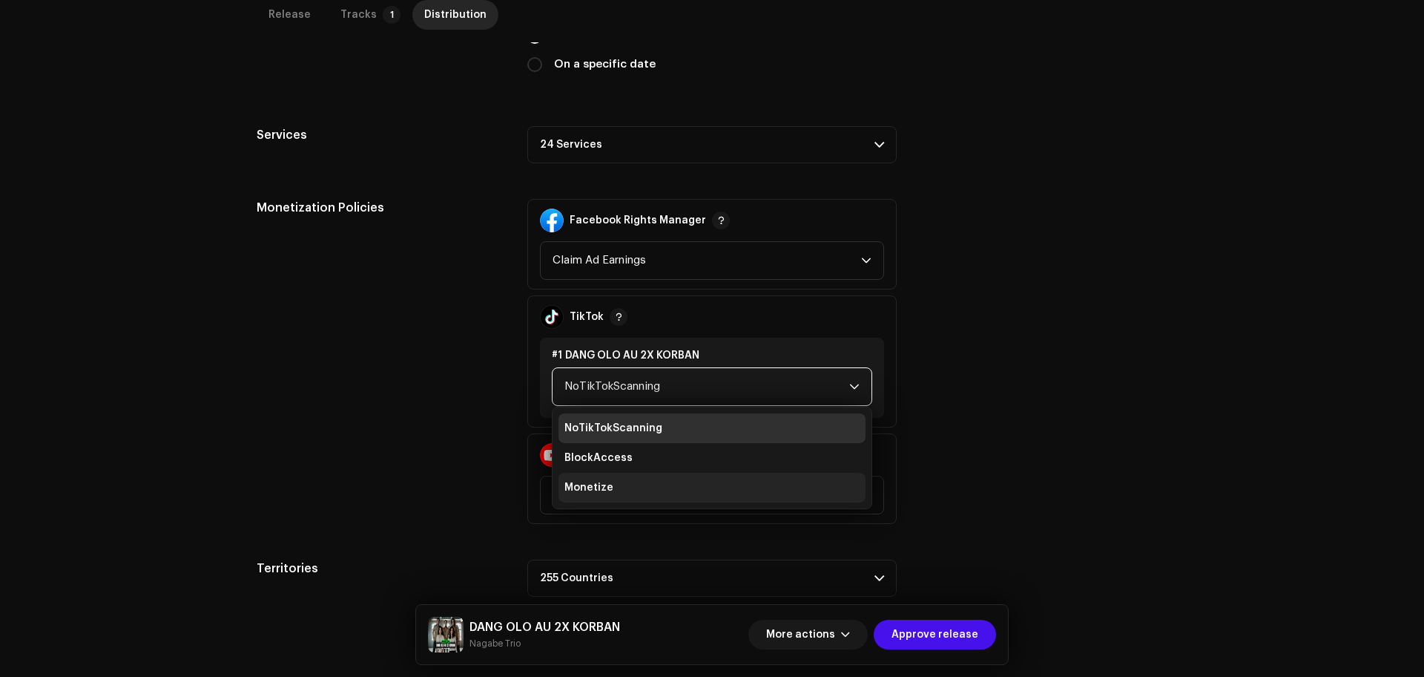
click at [602, 488] on span "Monetize" at bounding box center [589, 487] width 49 height 15
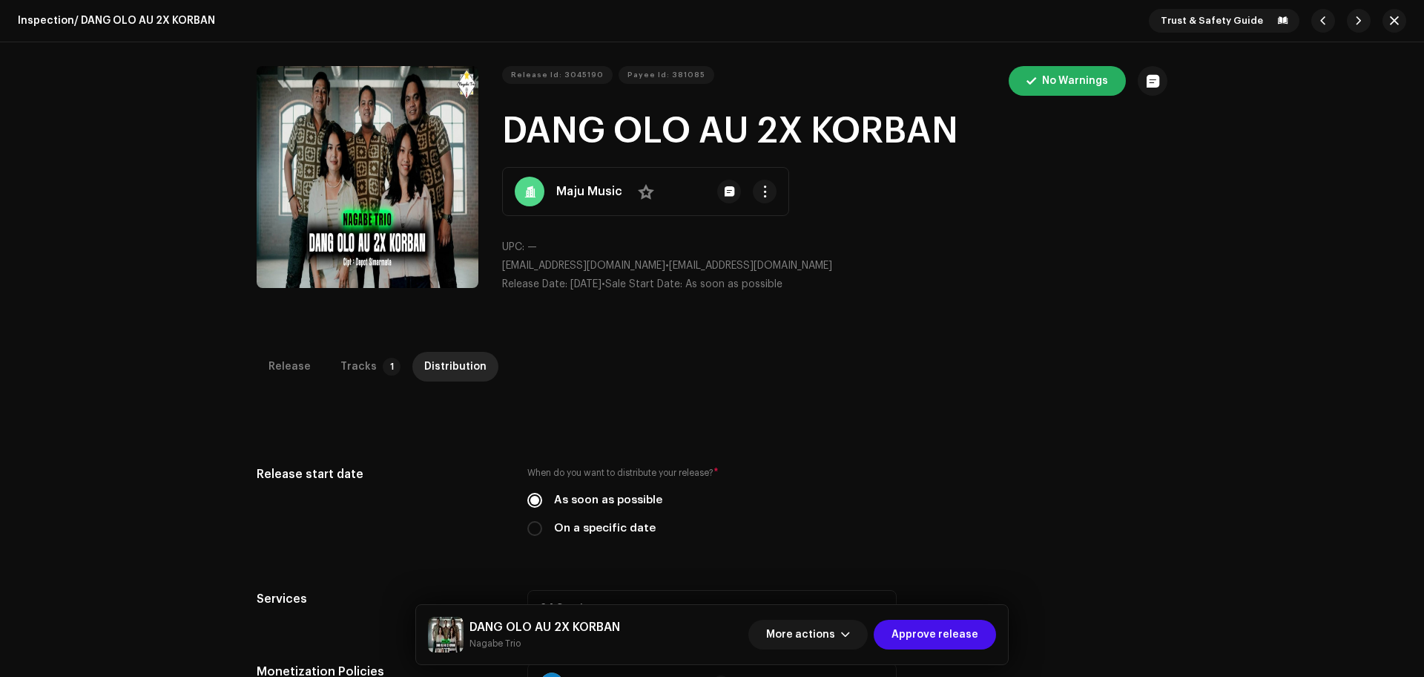
scroll to position [490, 0]
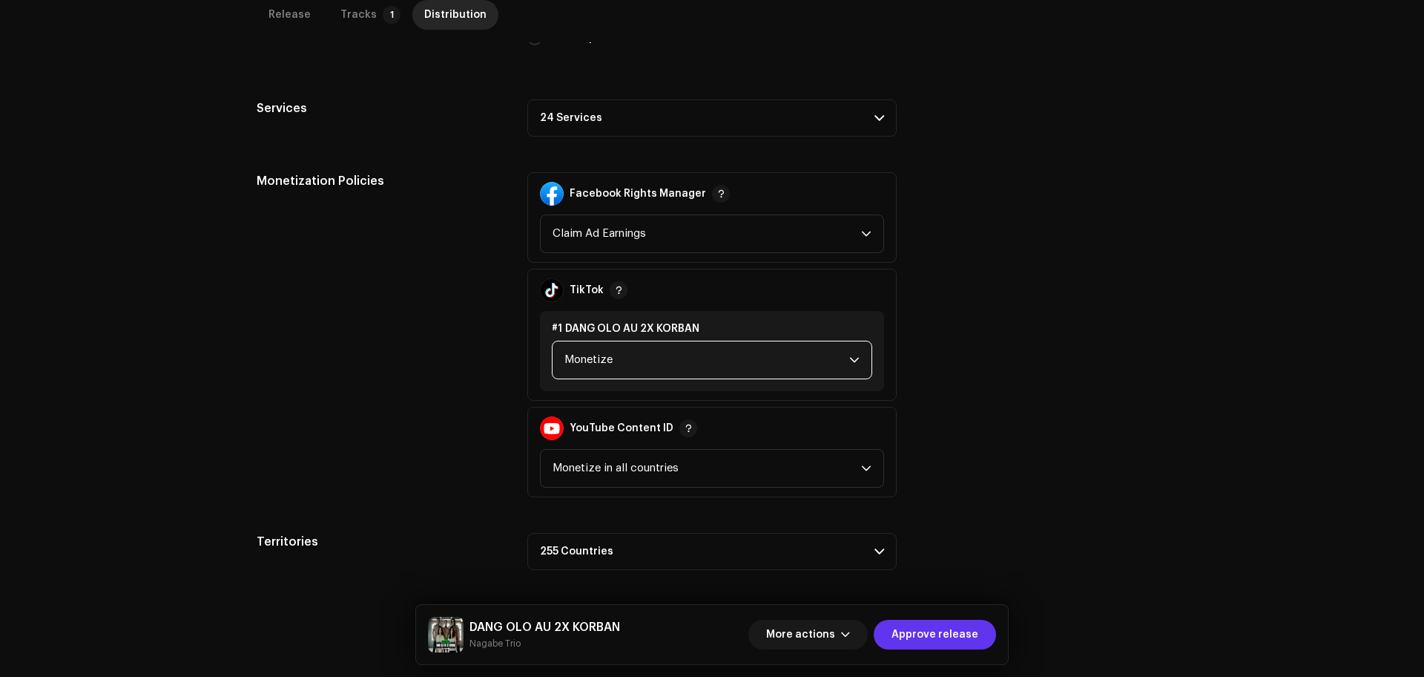
click at [939, 541] on span "Approve release" at bounding box center [935, 634] width 87 height 30
click at [935, 541] on span "Approve release" at bounding box center [935, 634] width 87 height 30
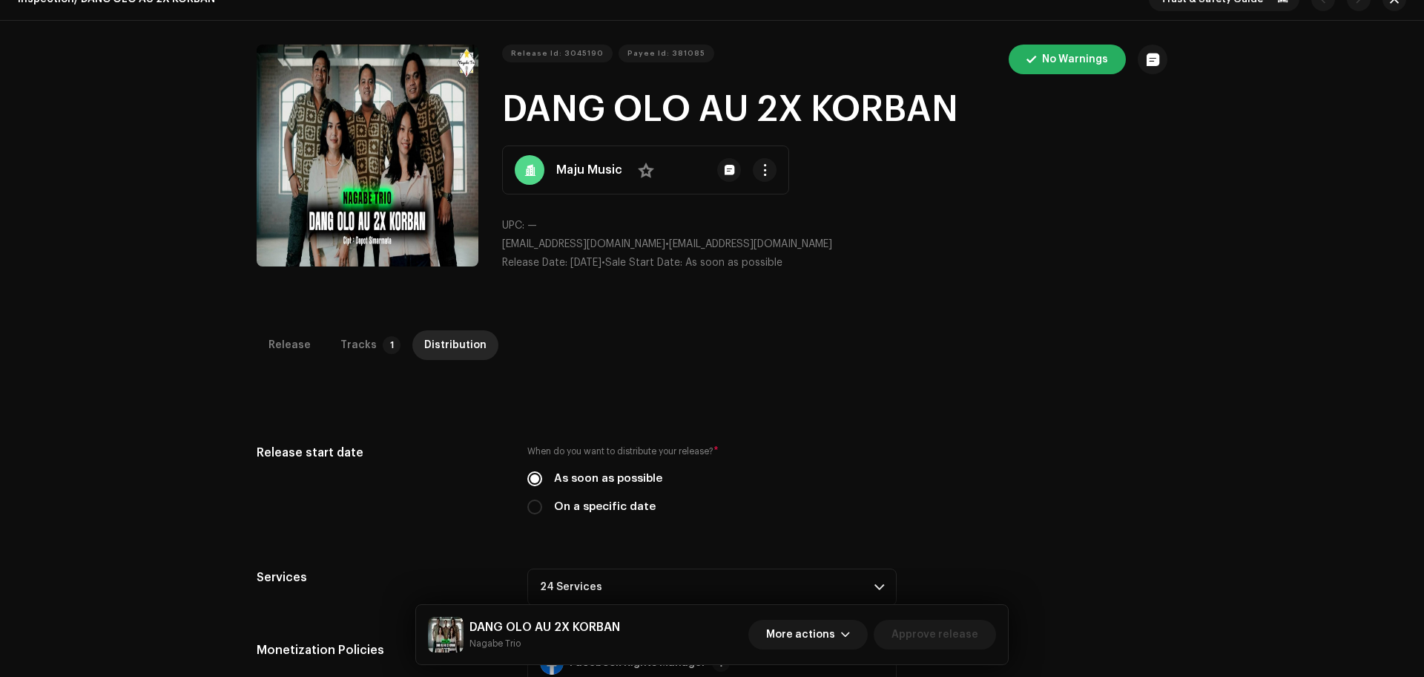
scroll to position [0, 0]
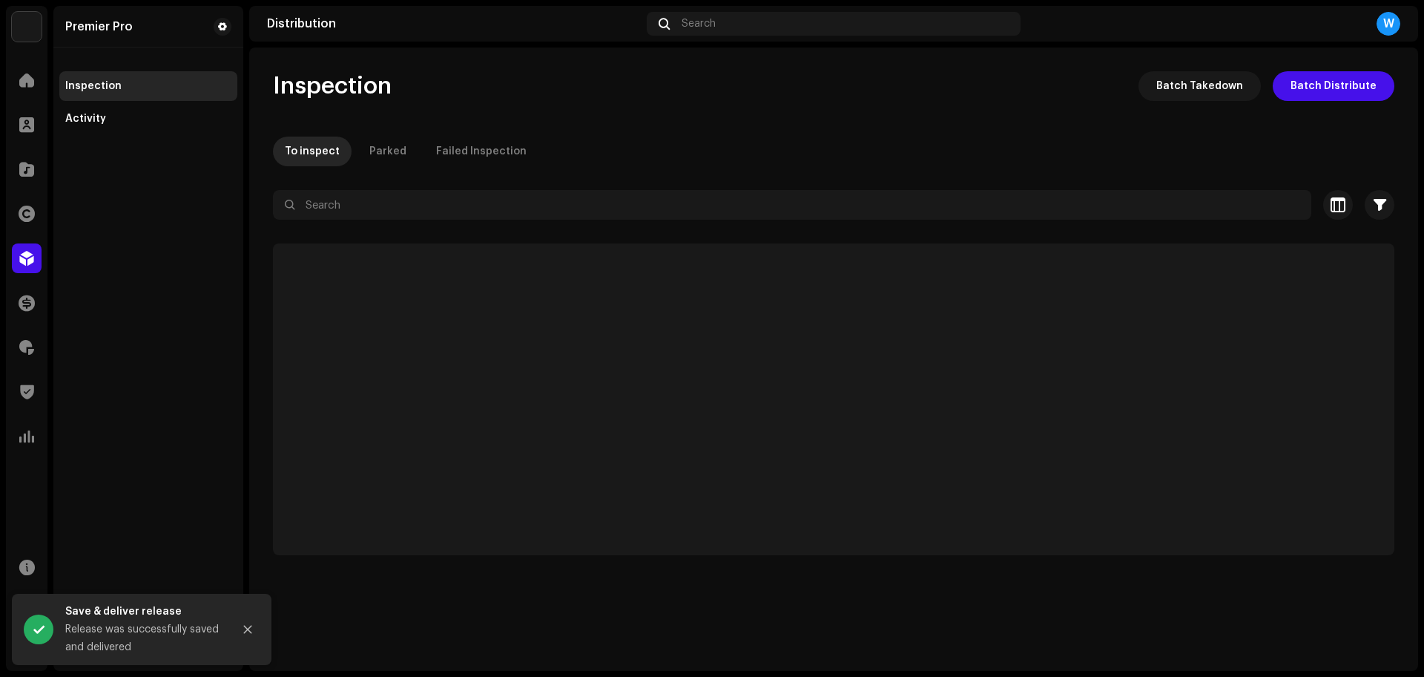
click at [1139, 18] on div "W" at bounding box center [1389, 24] width 24 height 24
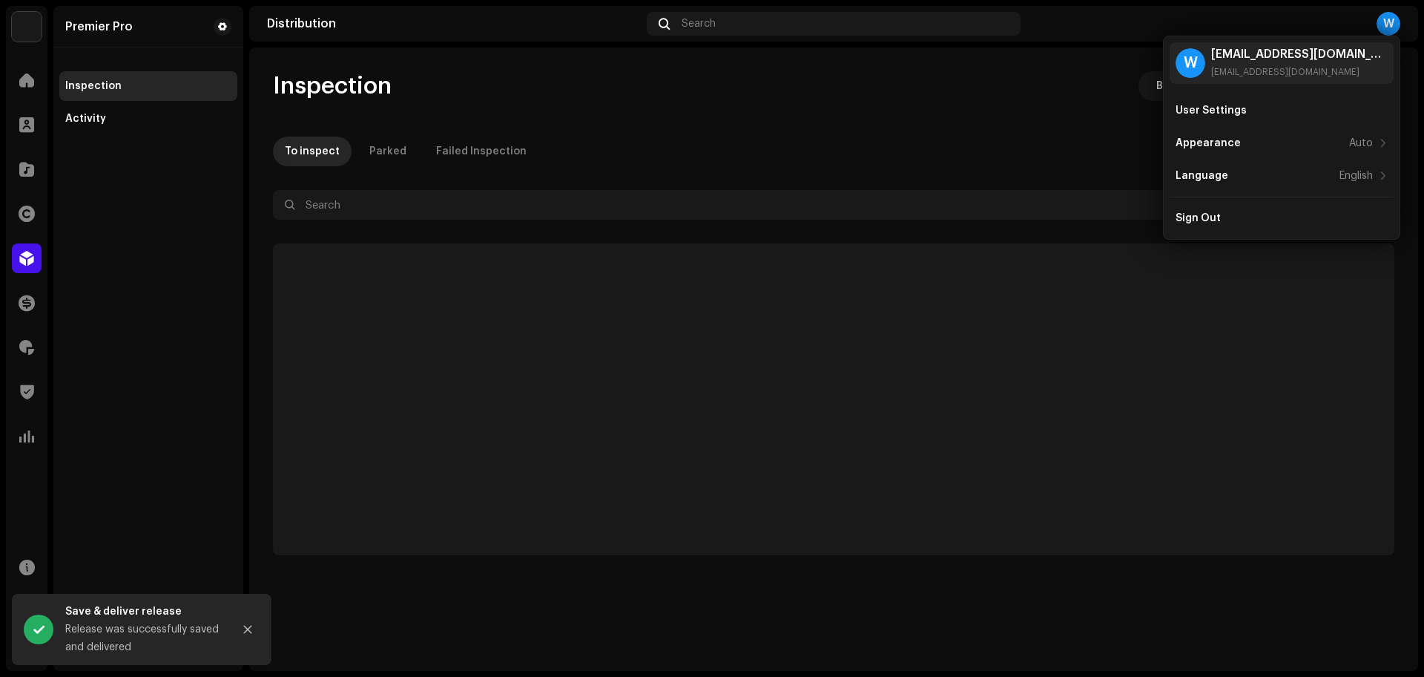
click at [528, 19] on div "Distribution" at bounding box center [454, 24] width 374 height 12
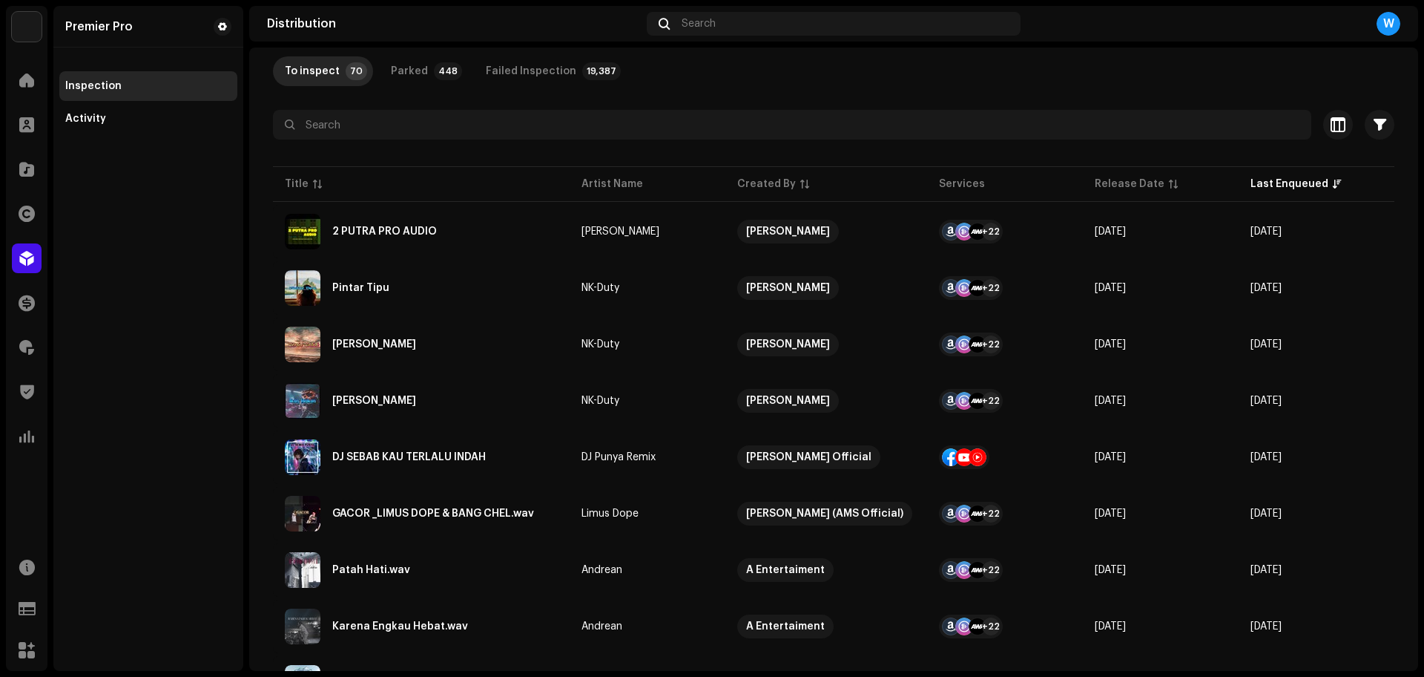
scroll to position [185, 0]
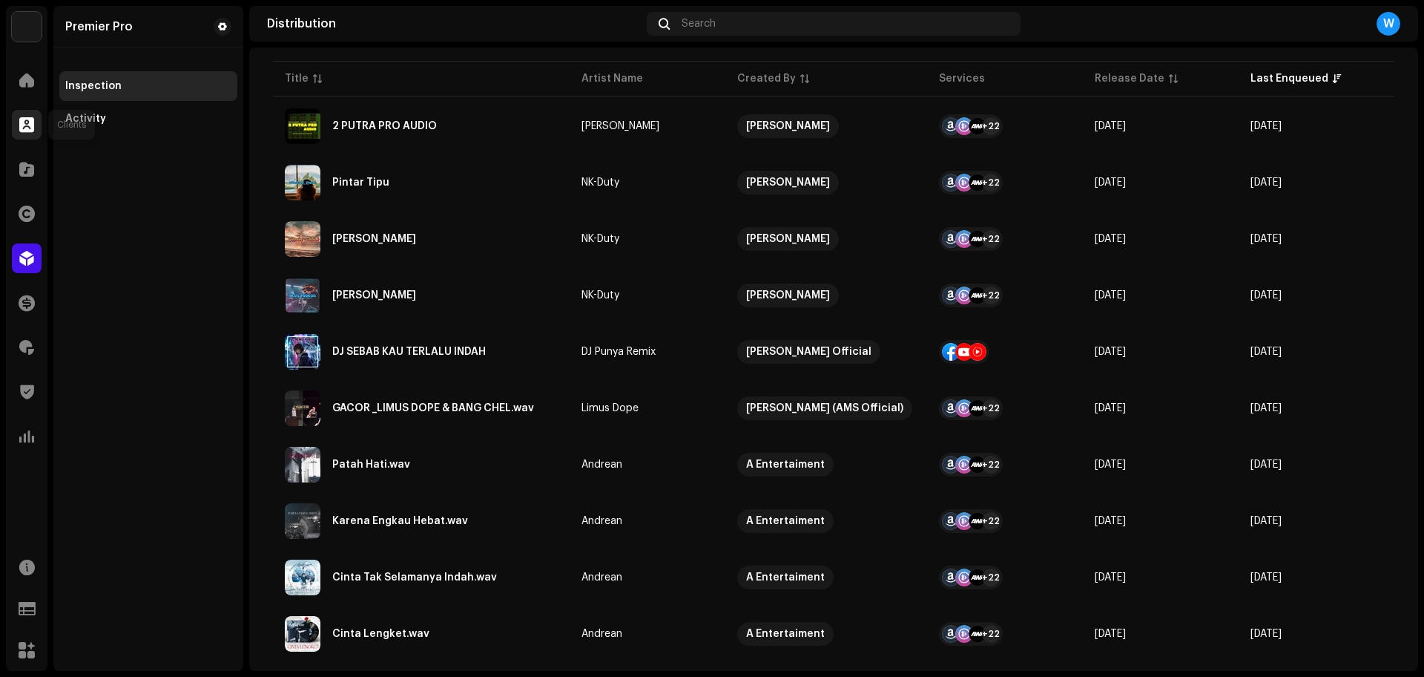
click at [19, 130] on div at bounding box center [27, 125] width 30 height 30
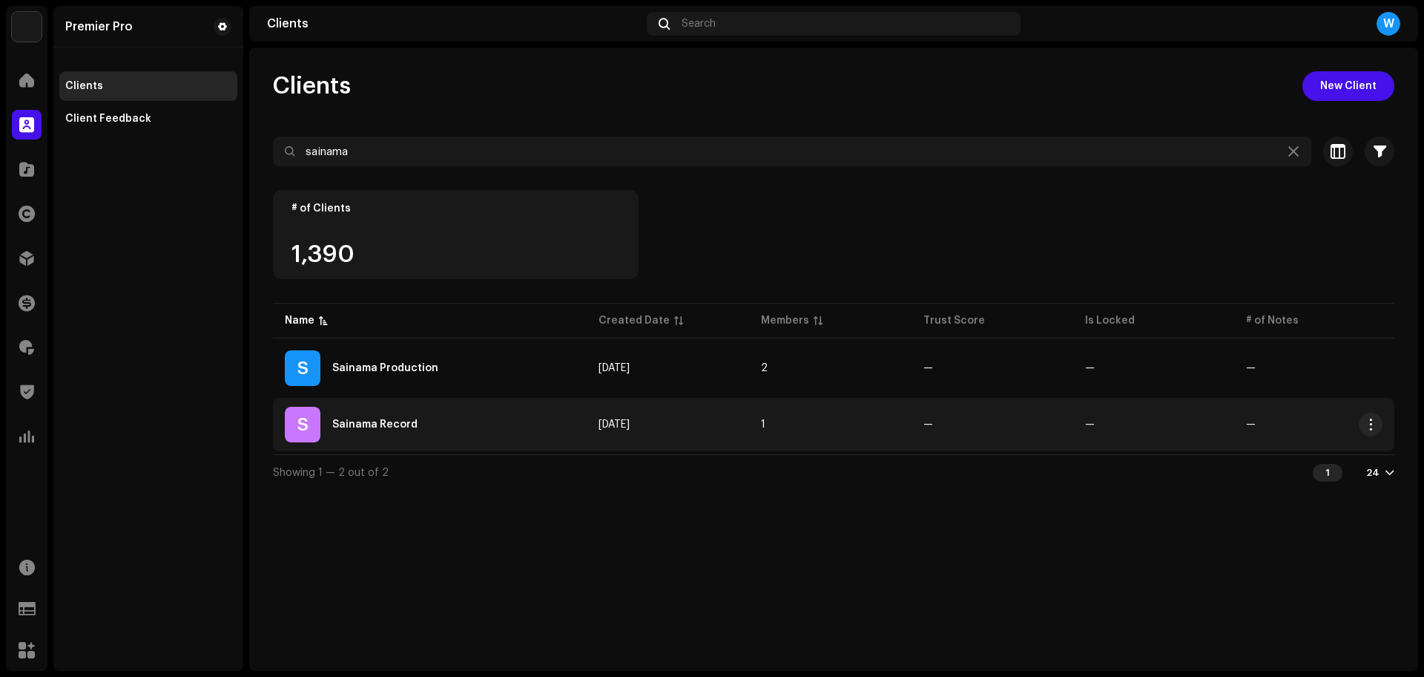
click at [387, 421] on div "Sainama Record" at bounding box center [374, 424] width 85 height 10
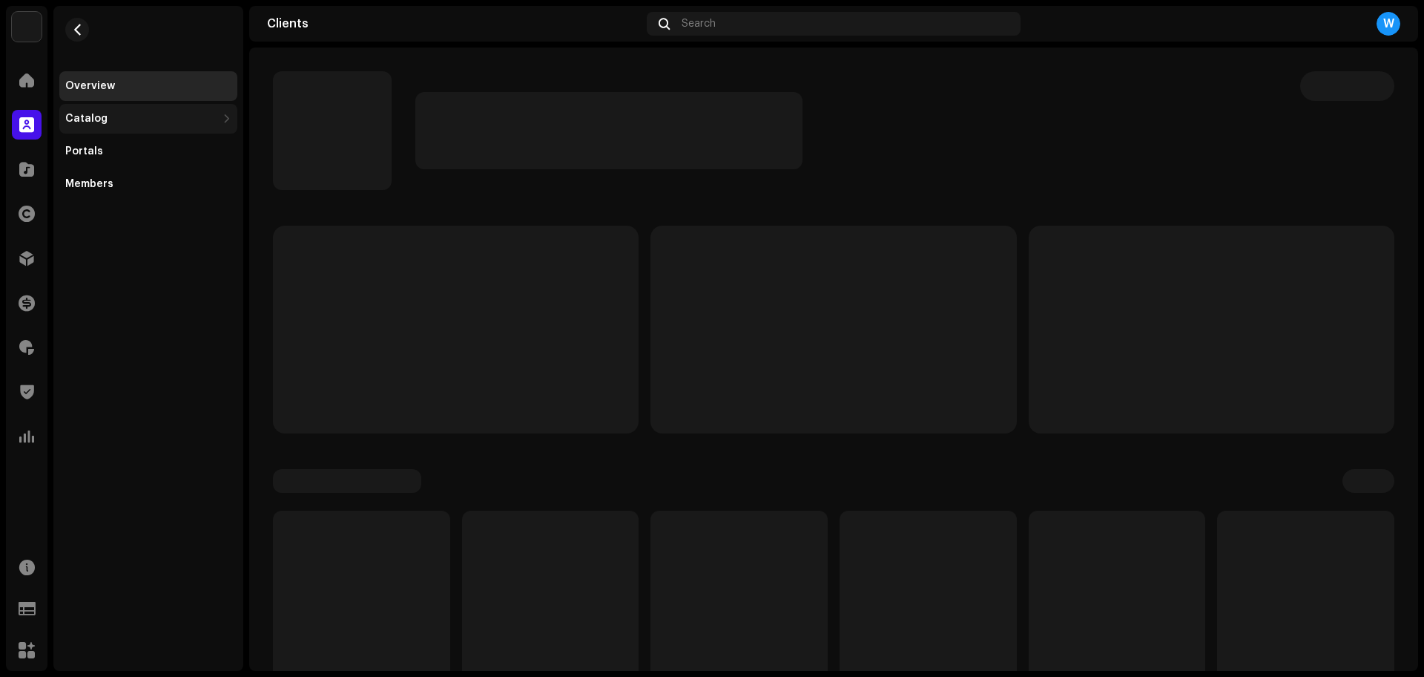
click at [214, 119] on div "Catalog" at bounding box center [140, 119] width 151 height 12
click at [208, 151] on div "Releases" at bounding box center [151, 151] width 160 height 12
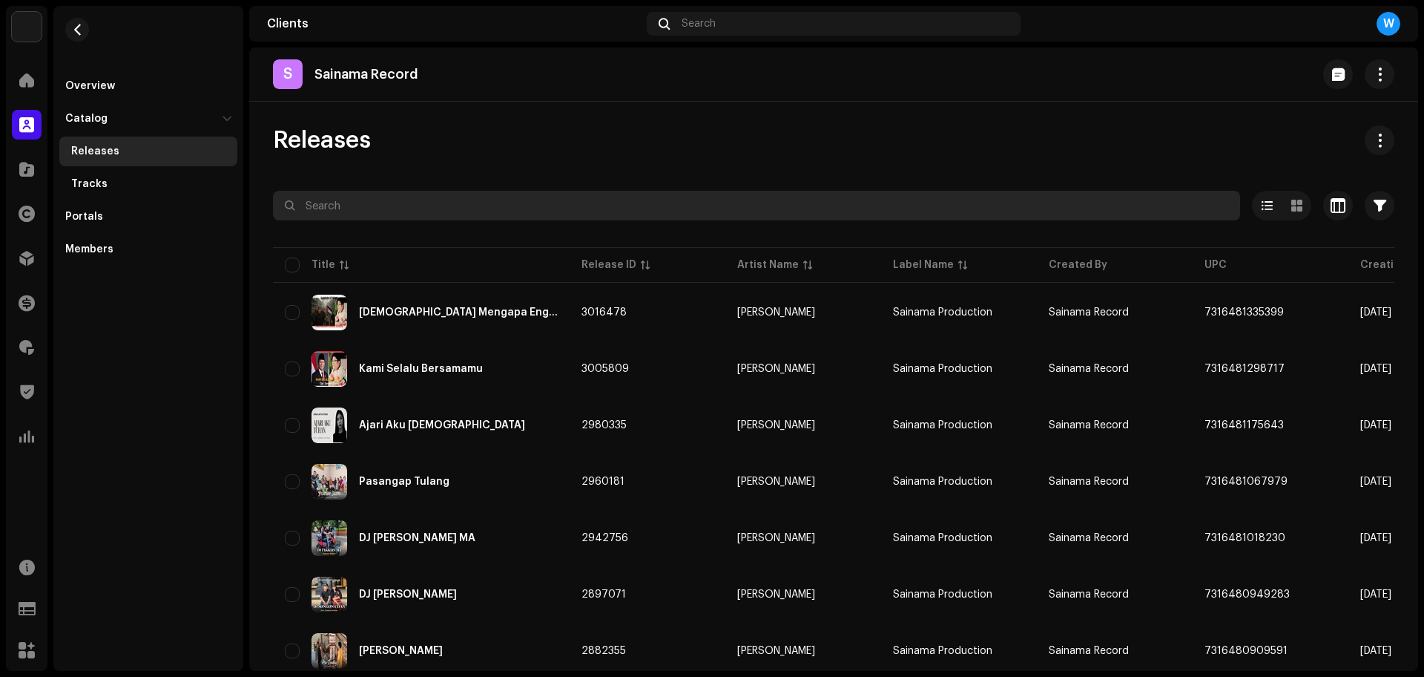
click at [454, 216] on input "text" at bounding box center [756, 206] width 967 height 30
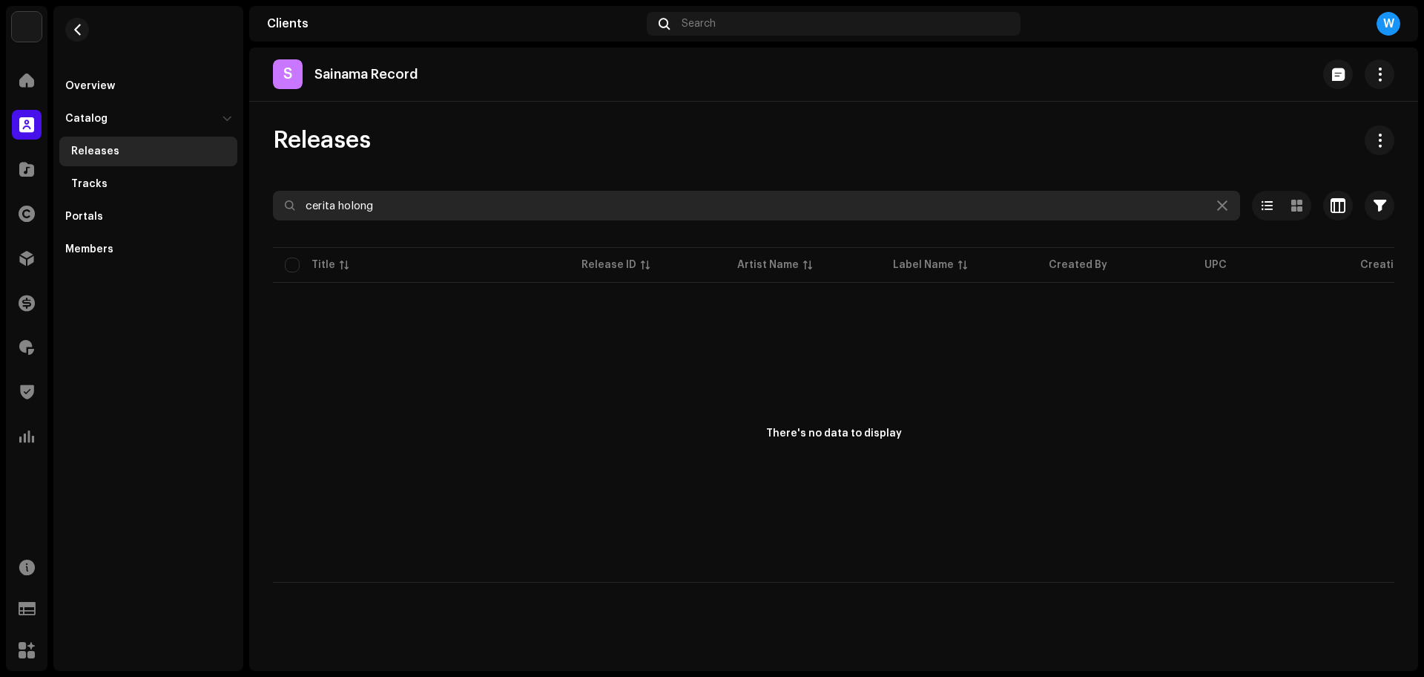
type input "cerita holong"
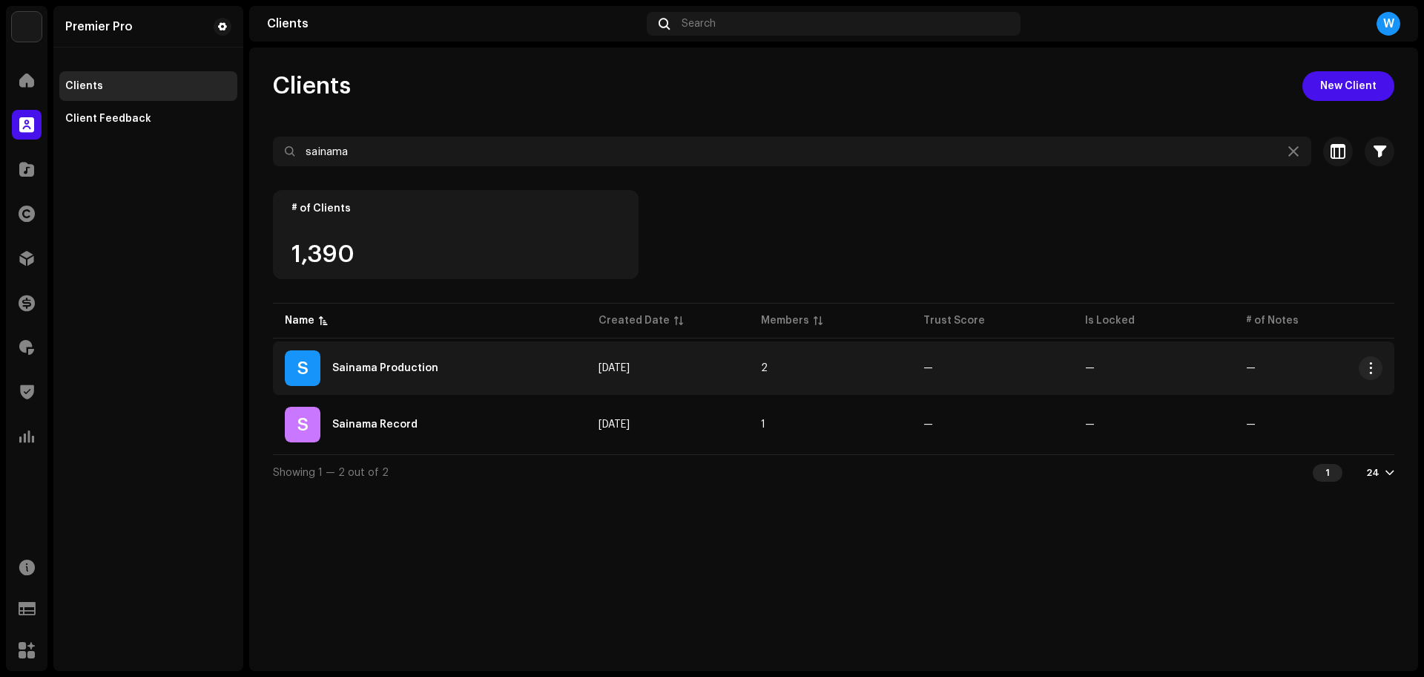
click at [384, 367] on div "Sainama Production" at bounding box center [385, 368] width 106 height 10
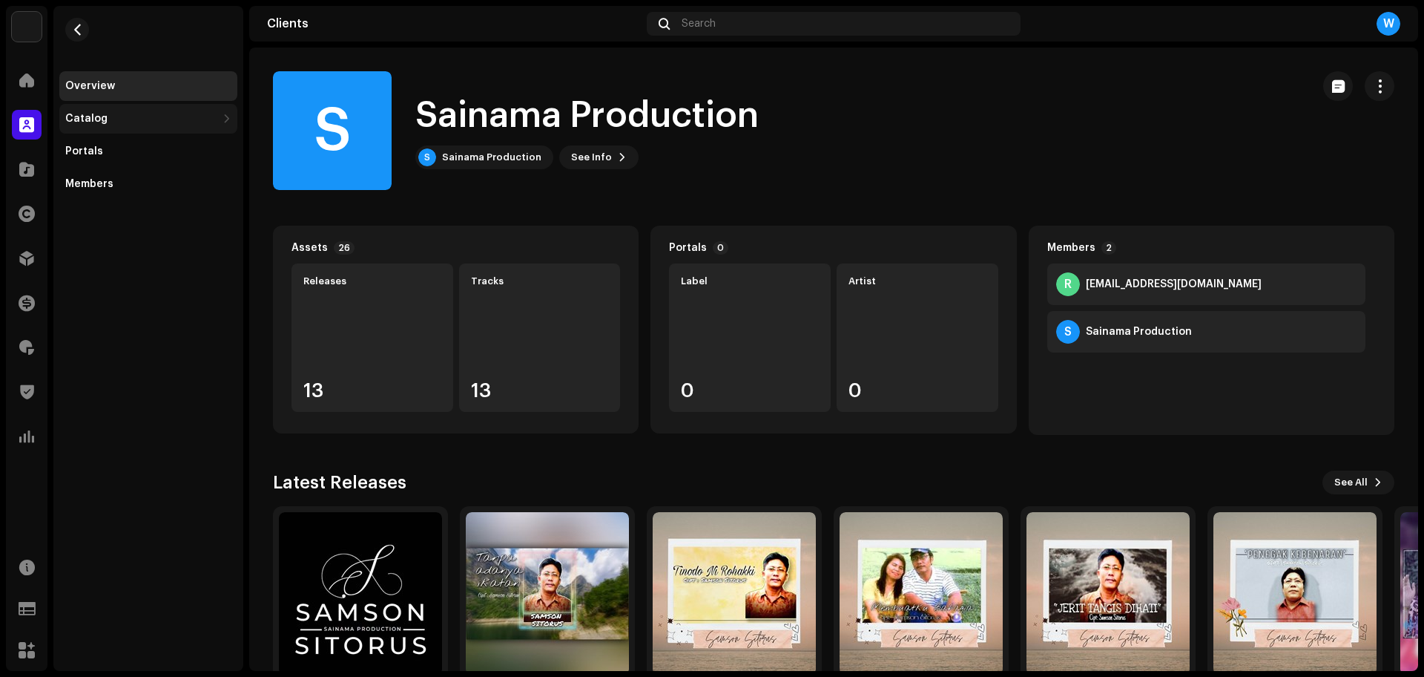
click at [139, 119] on div "Catalog" at bounding box center [140, 119] width 151 height 12
click at [123, 154] on div "Releases" at bounding box center [151, 151] width 160 height 12
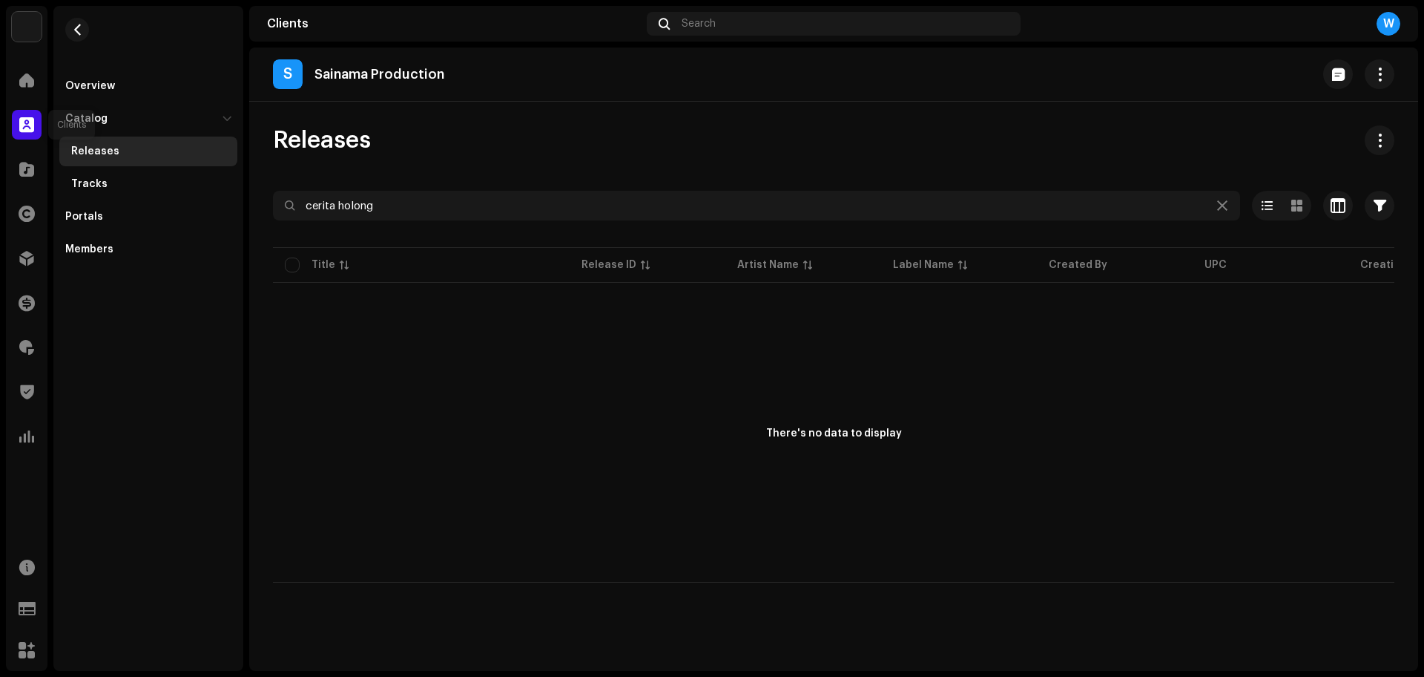
click at [32, 119] on span at bounding box center [26, 125] width 15 height 12
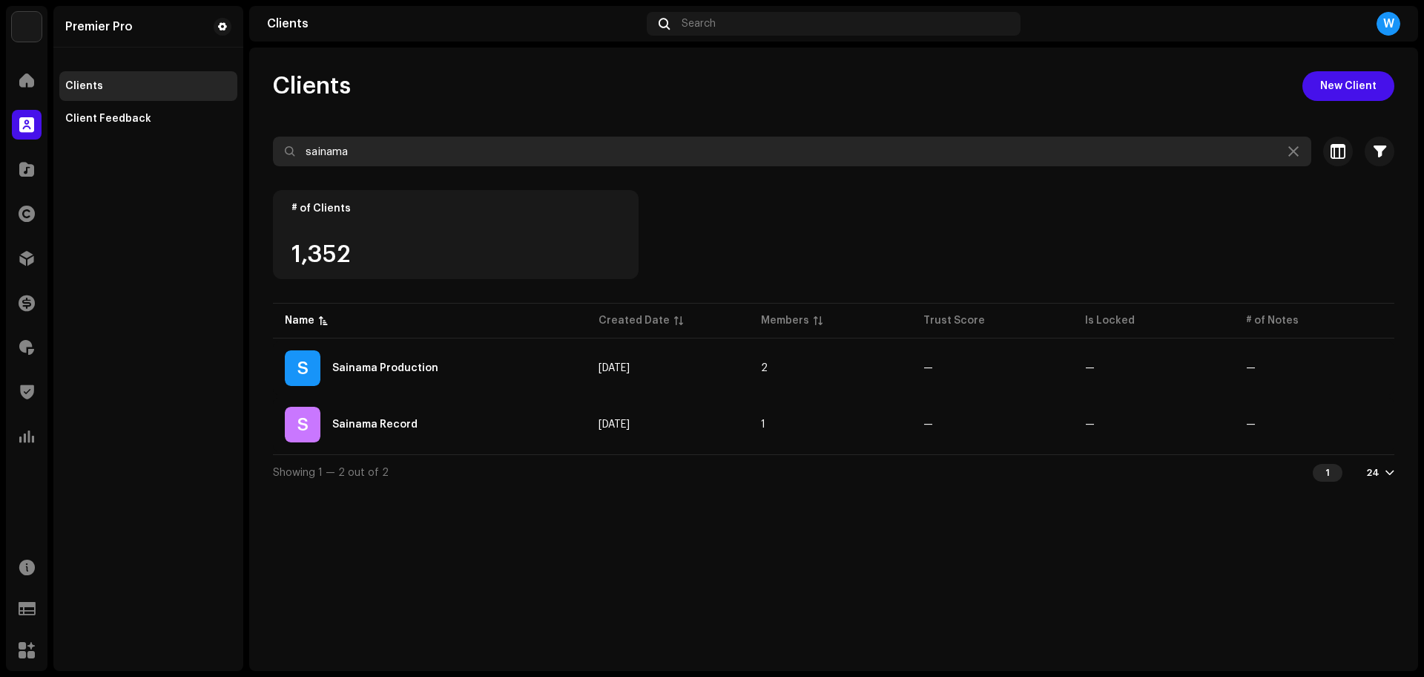
click at [360, 151] on input "sainama" at bounding box center [792, 151] width 1039 height 30
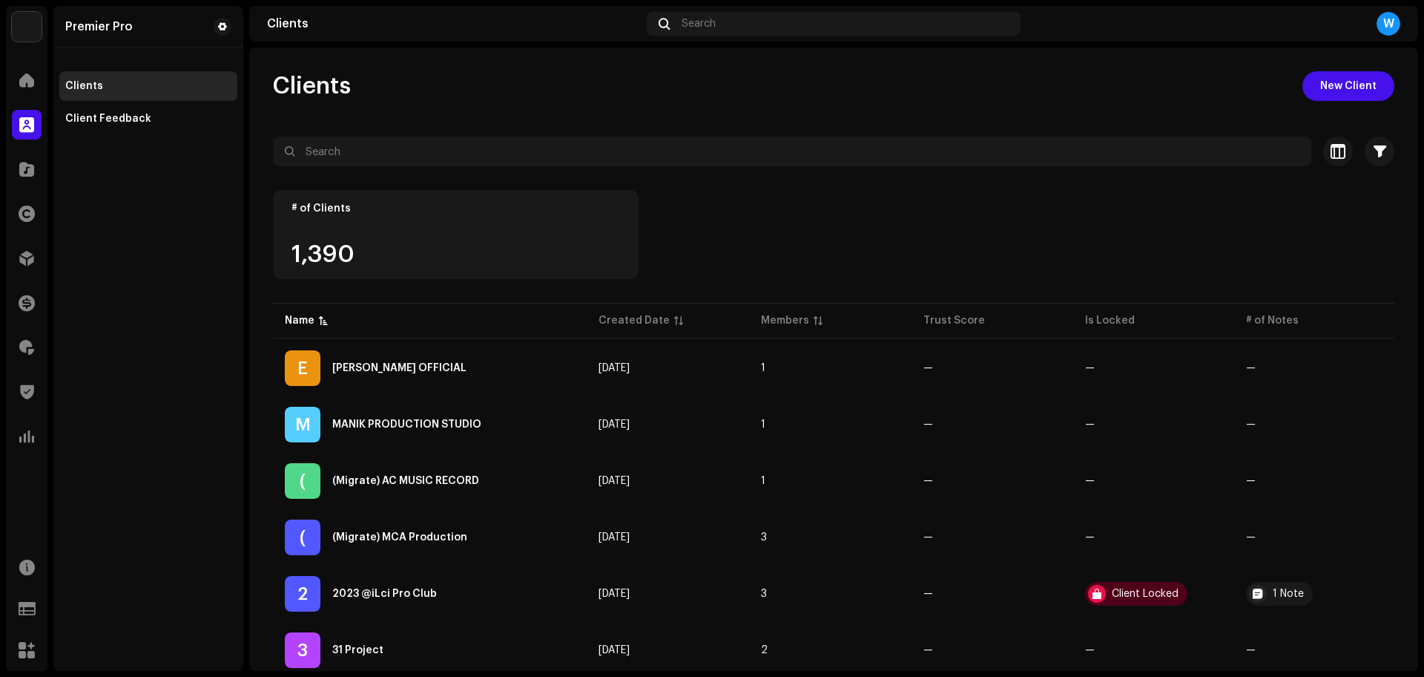
click at [404, 95] on div "Clients New Client" at bounding box center [834, 86] width 1122 height 30
click at [13, 255] on div at bounding box center [27, 258] width 30 height 30
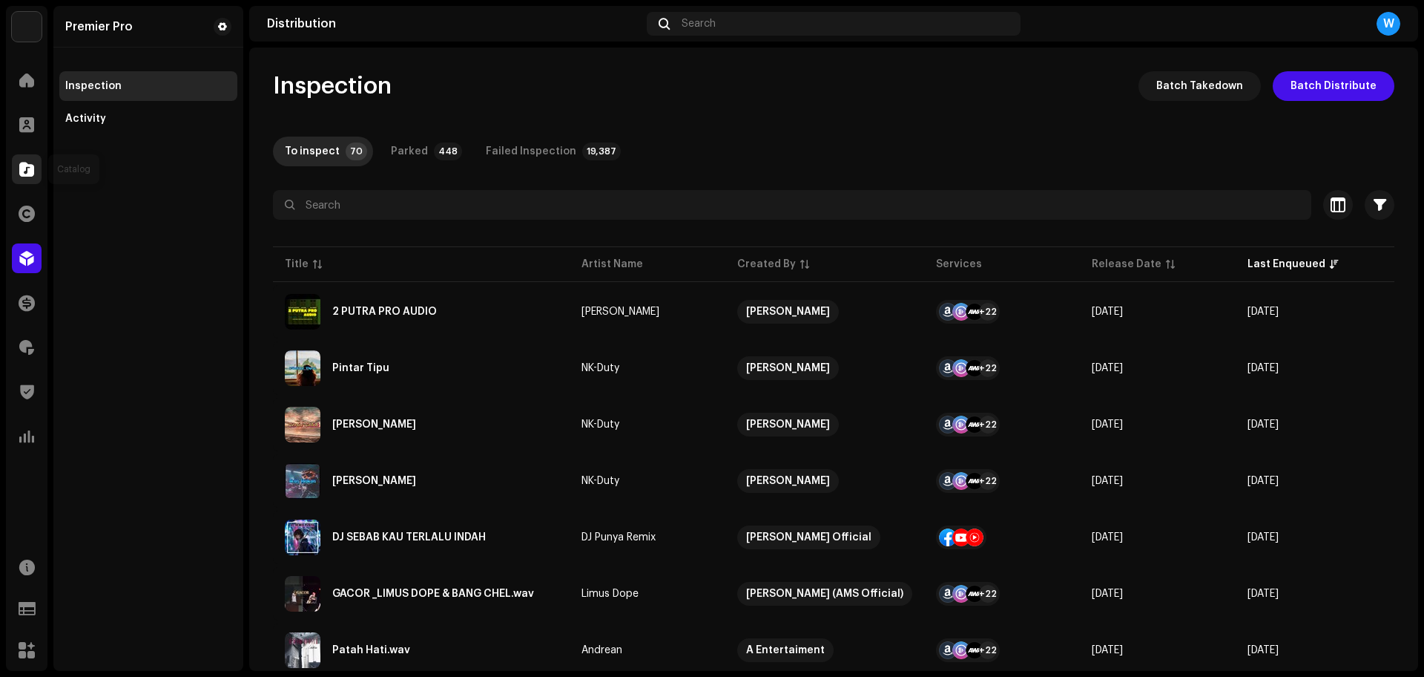
click at [32, 167] on span at bounding box center [26, 169] width 15 height 12
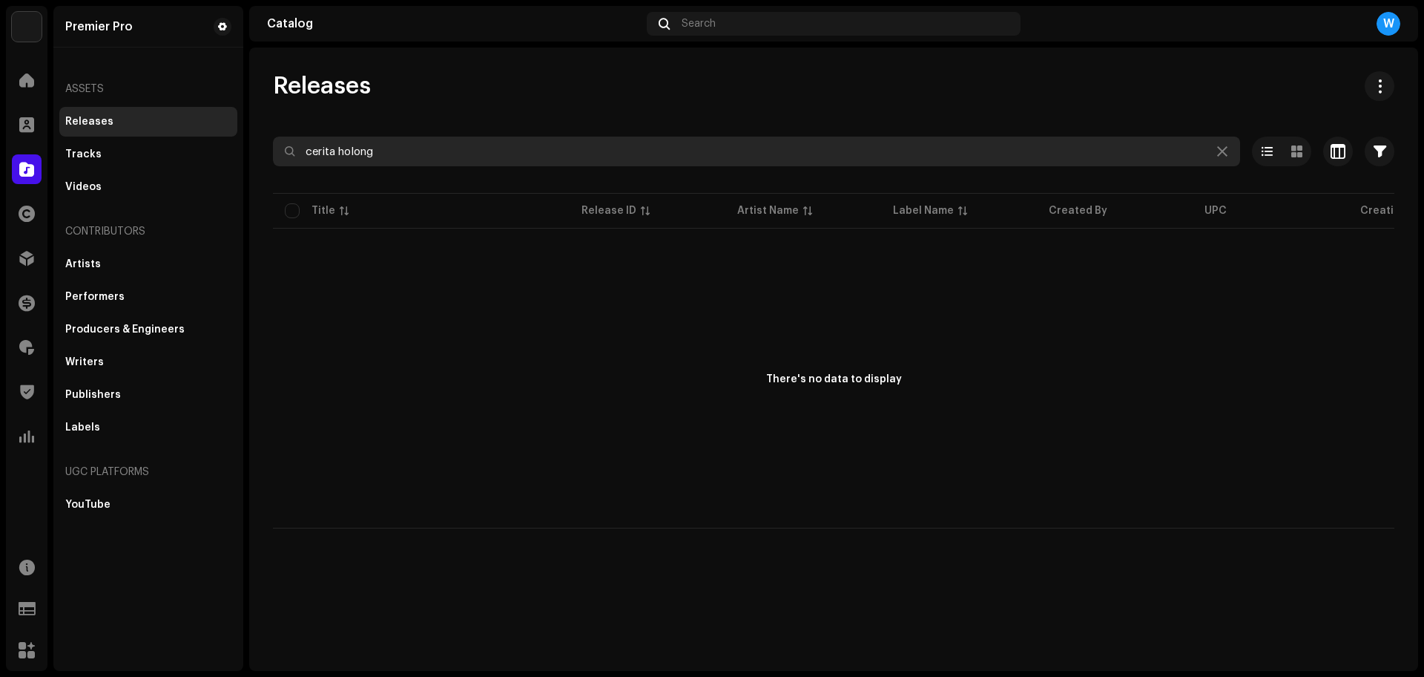
click at [424, 154] on input "cerita holong" at bounding box center [756, 151] width 967 height 30
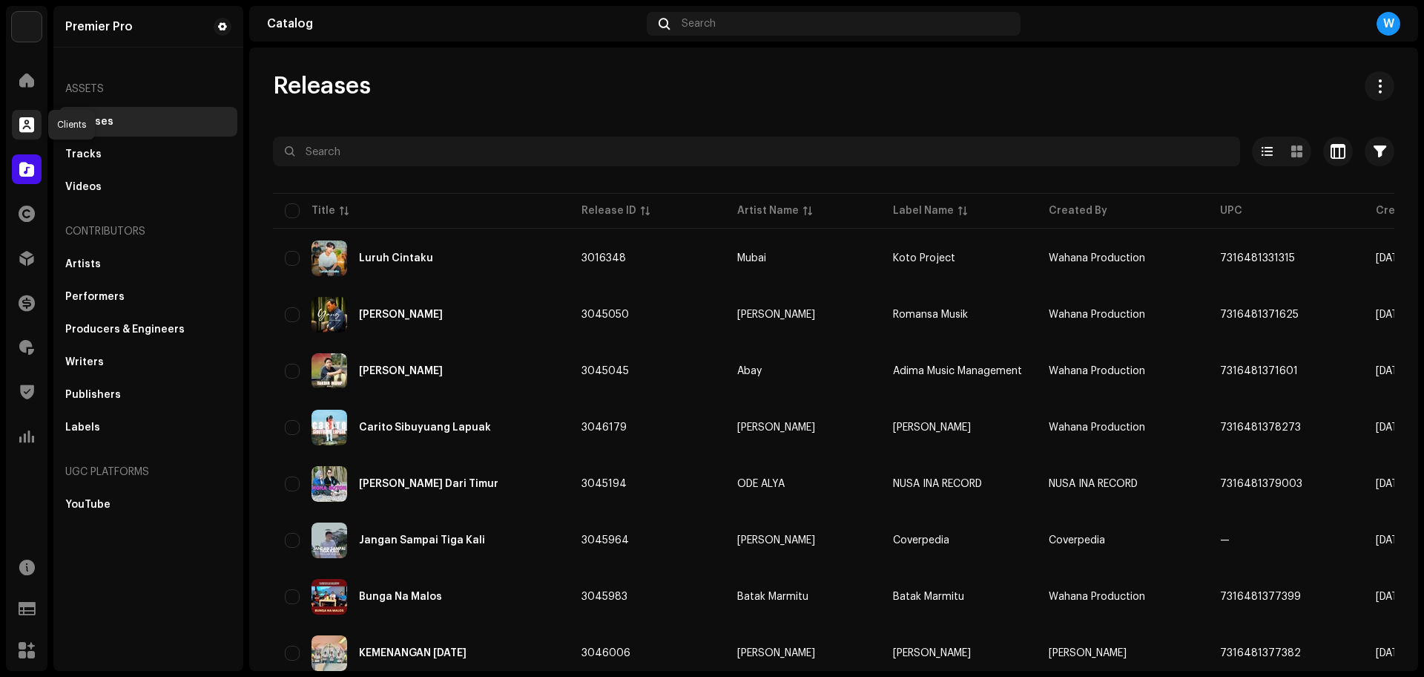
click at [21, 132] on div at bounding box center [27, 125] width 30 height 30
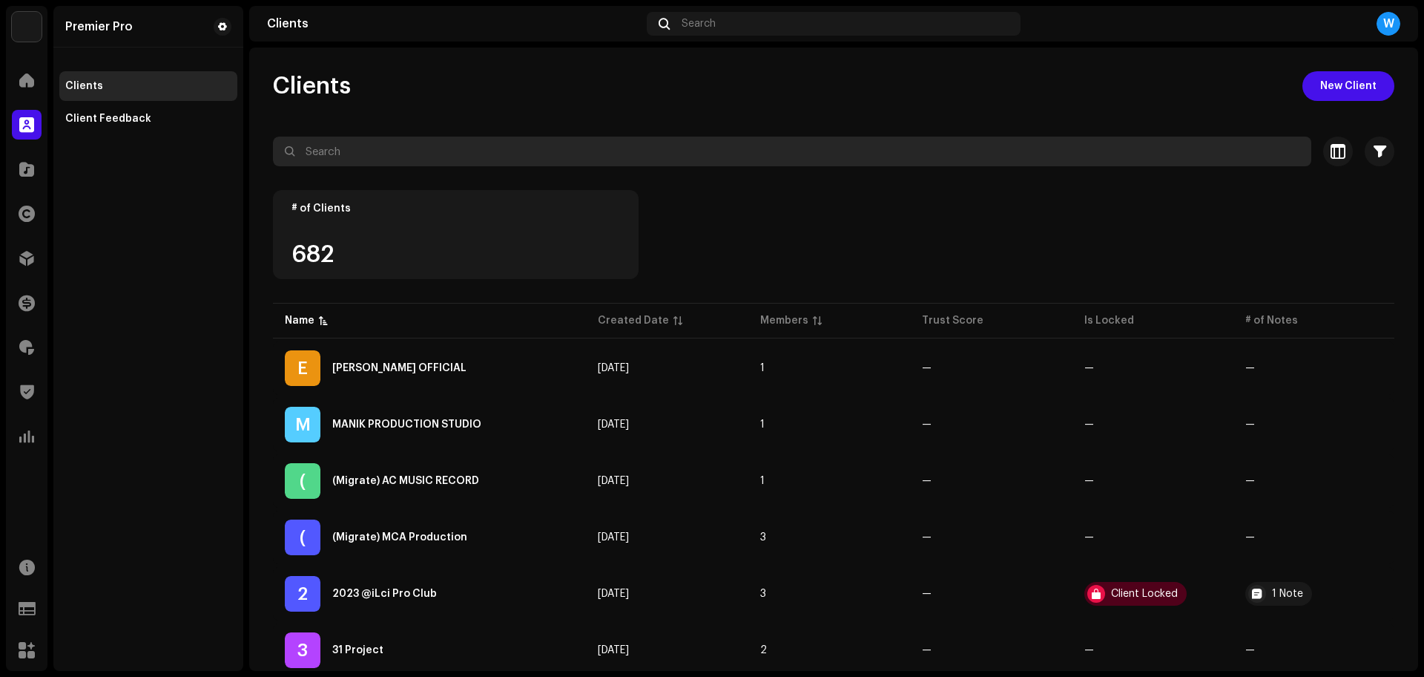
click at [371, 138] on input "text" at bounding box center [792, 151] width 1039 height 30
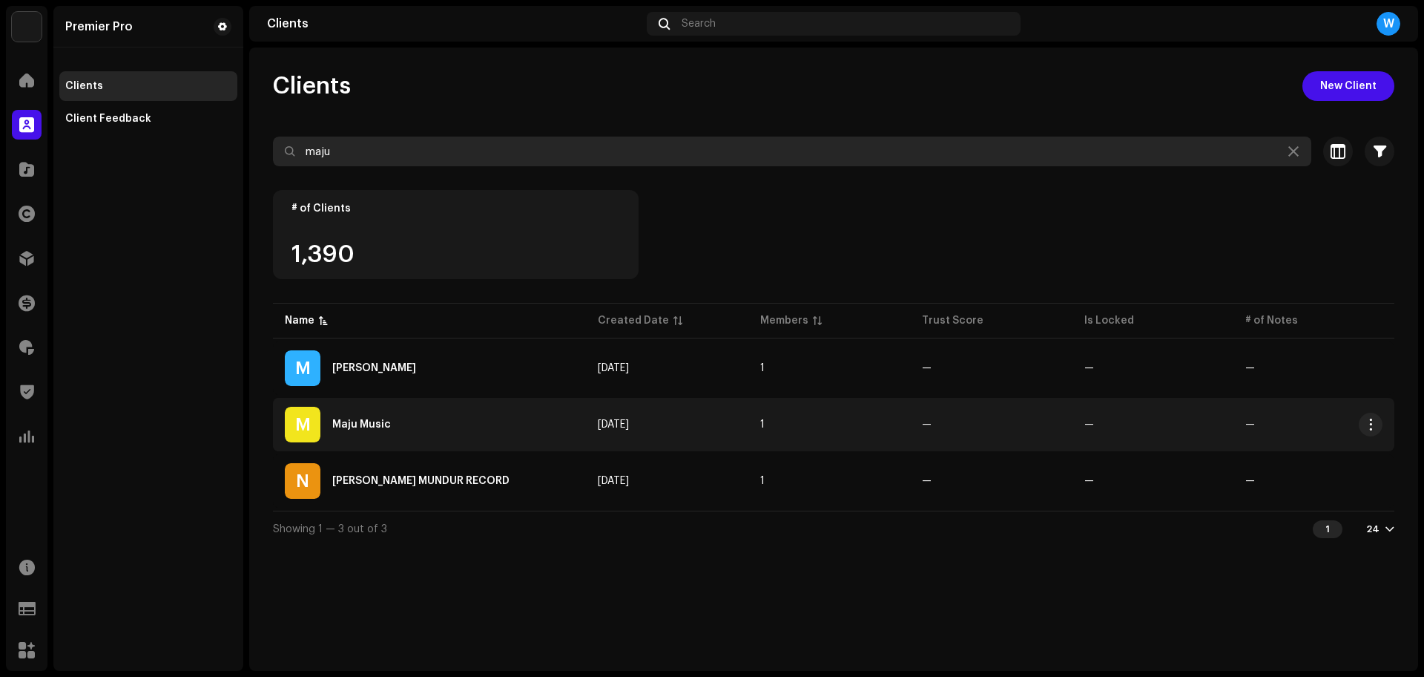
type input "maju"
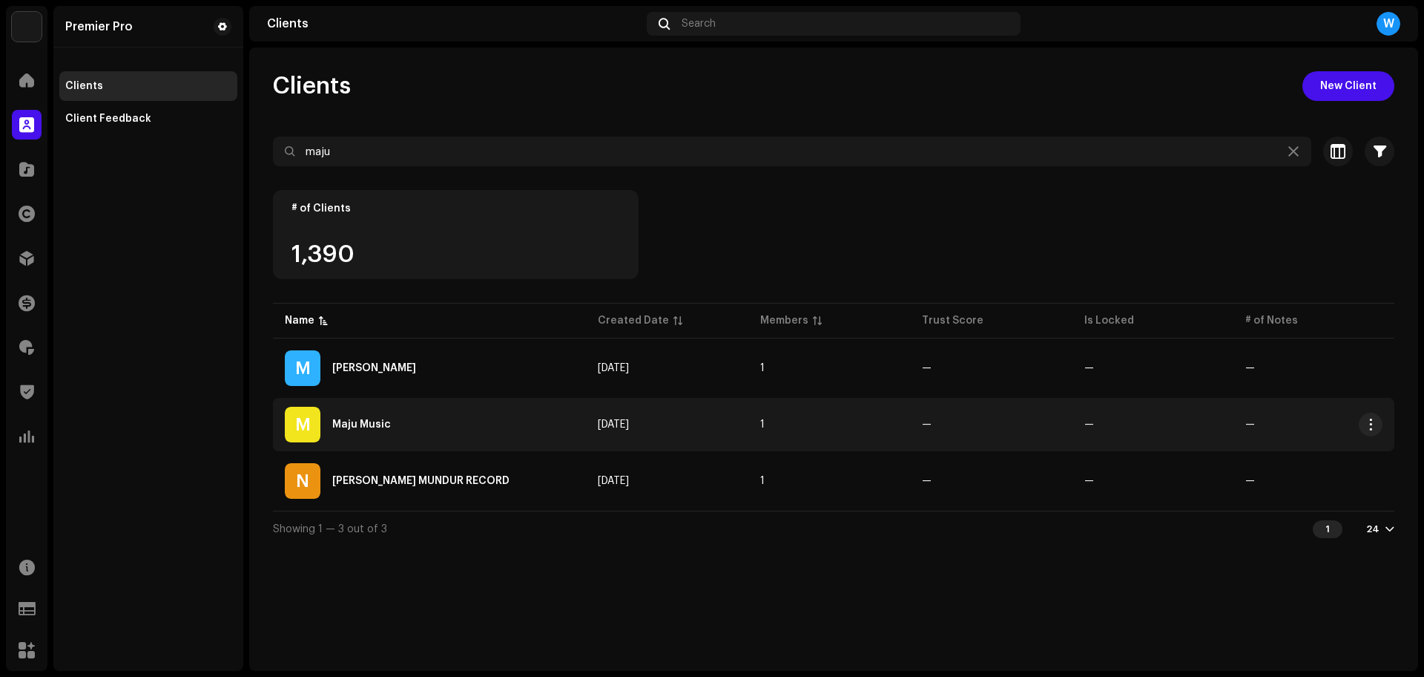
click at [446, 424] on div "M Maju Music" at bounding box center [429, 425] width 289 height 36
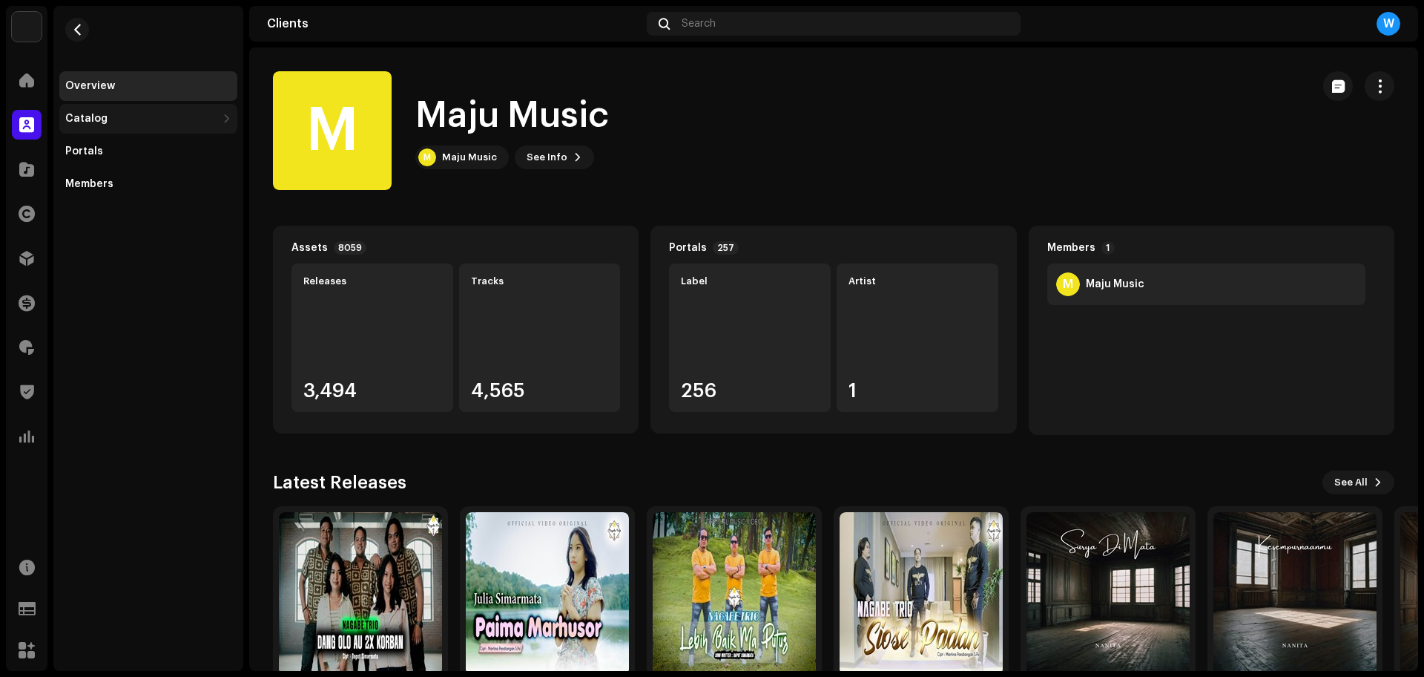
click at [217, 119] on div "Catalog" at bounding box center [148, 119] width 178 height 30
click at [194, 143] on div "Releases" at bounding box center [148, 151] width 178 height 30
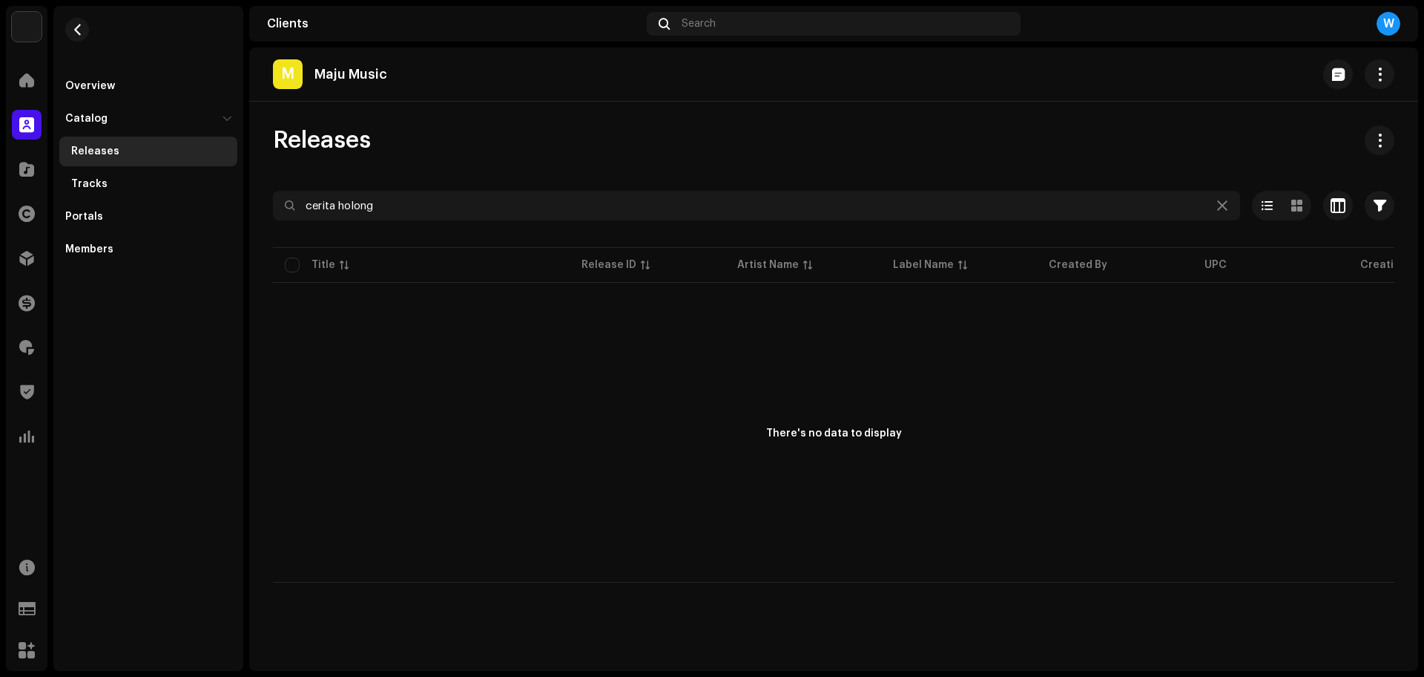
click at [984, 139] on div "Releases" at bounding box center [834, 140] width 1122 height 30
click at [605, 369] on div "There's no data to display" at bounding box center [834, 434] width 1122 height 297
click at [597, 487] on div "There's no data to display" at bounding box center [834, 434] width 1122 height 297
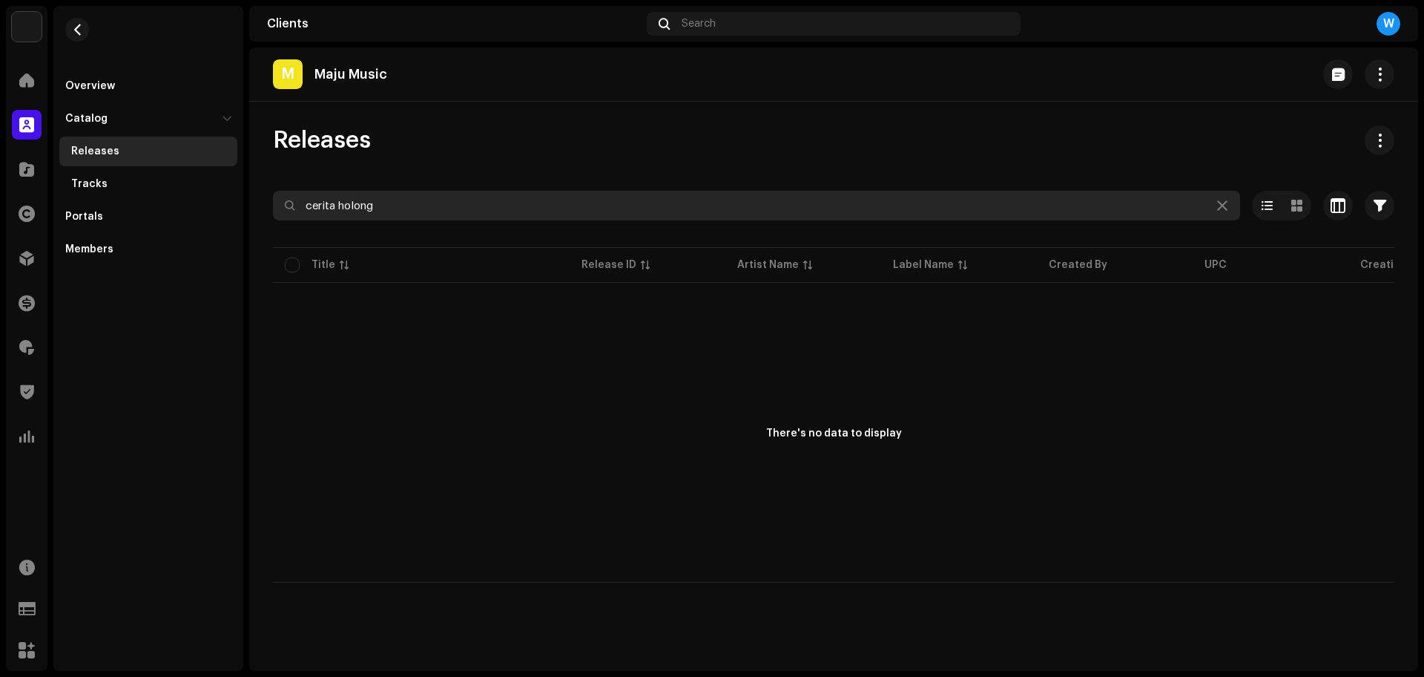
click at [395, 207] on input "cerita holong" at bounding box center [756, 206] width 967 height 30
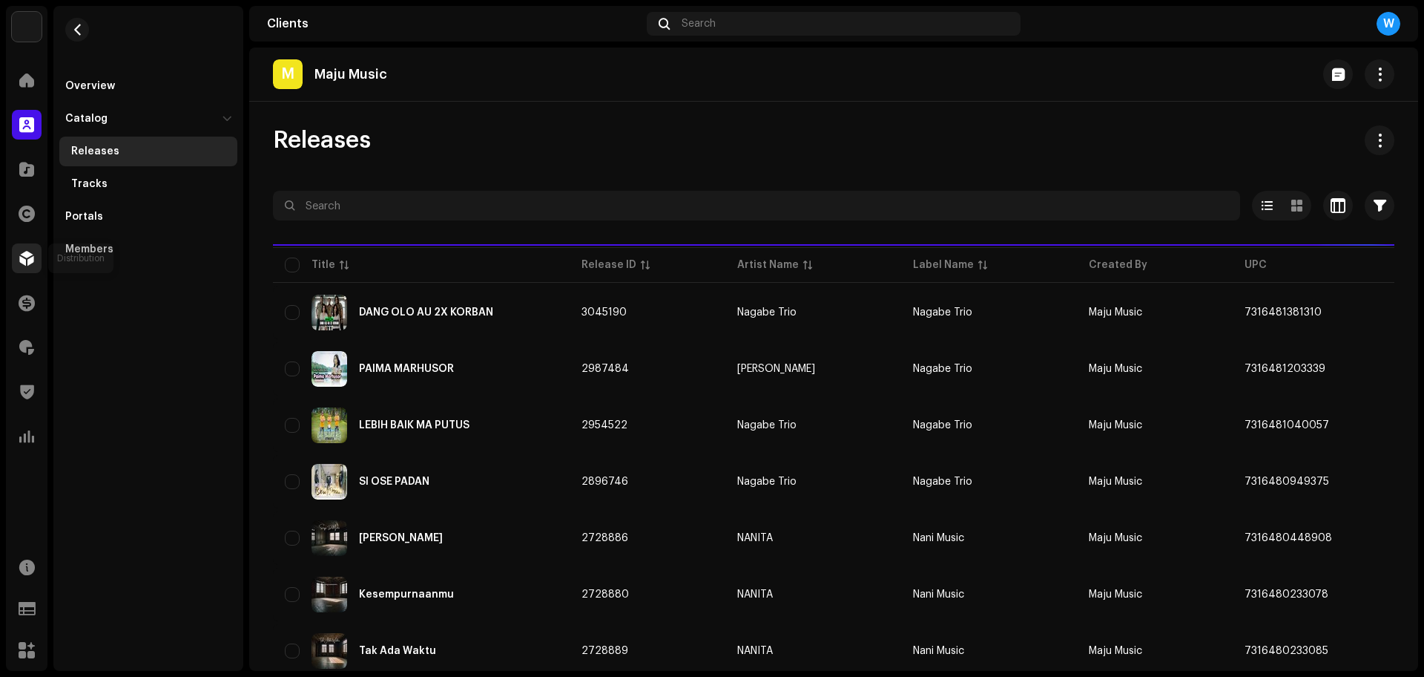
click at [18, 260] on div at bounding box center [27, 258] width 30 height 30
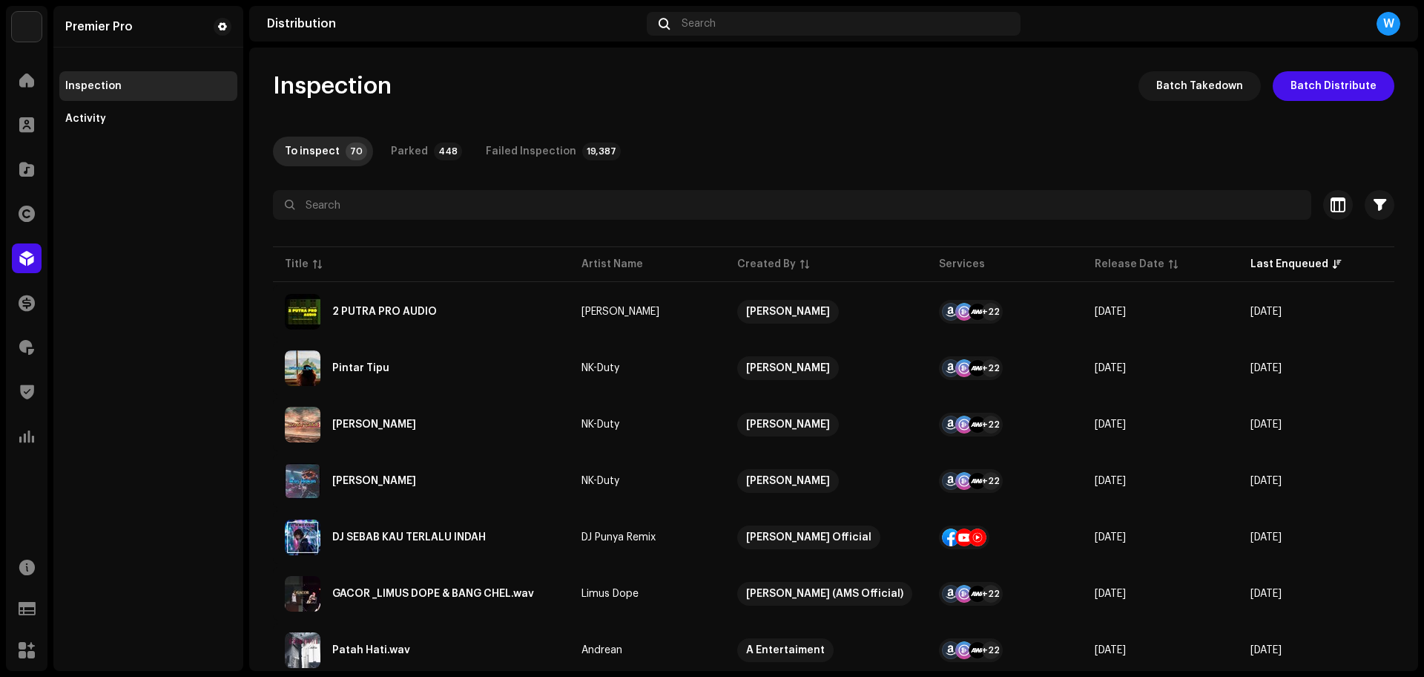
click at [869, 80] on div "Inspection Batch Takedown Batch Distribute" at bounding box center [834, 86] width 1122 height 30
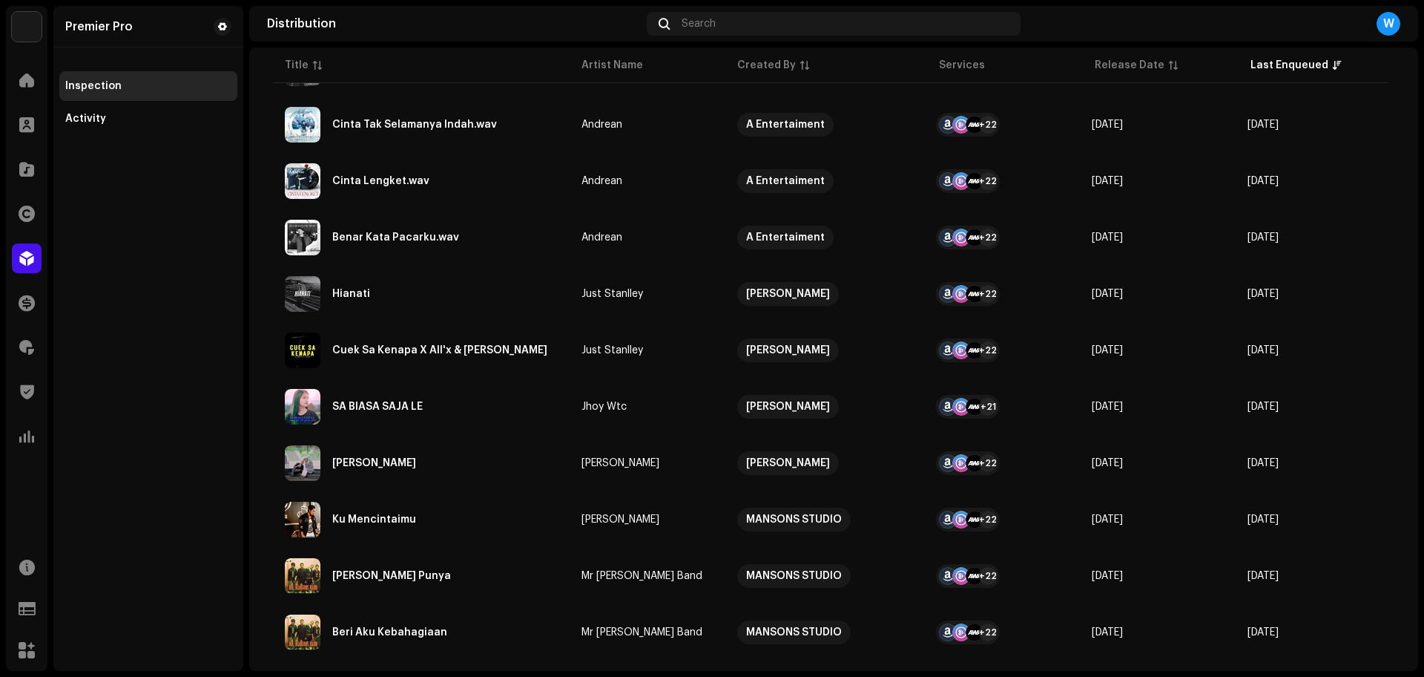
scroll to position [1013, 0]
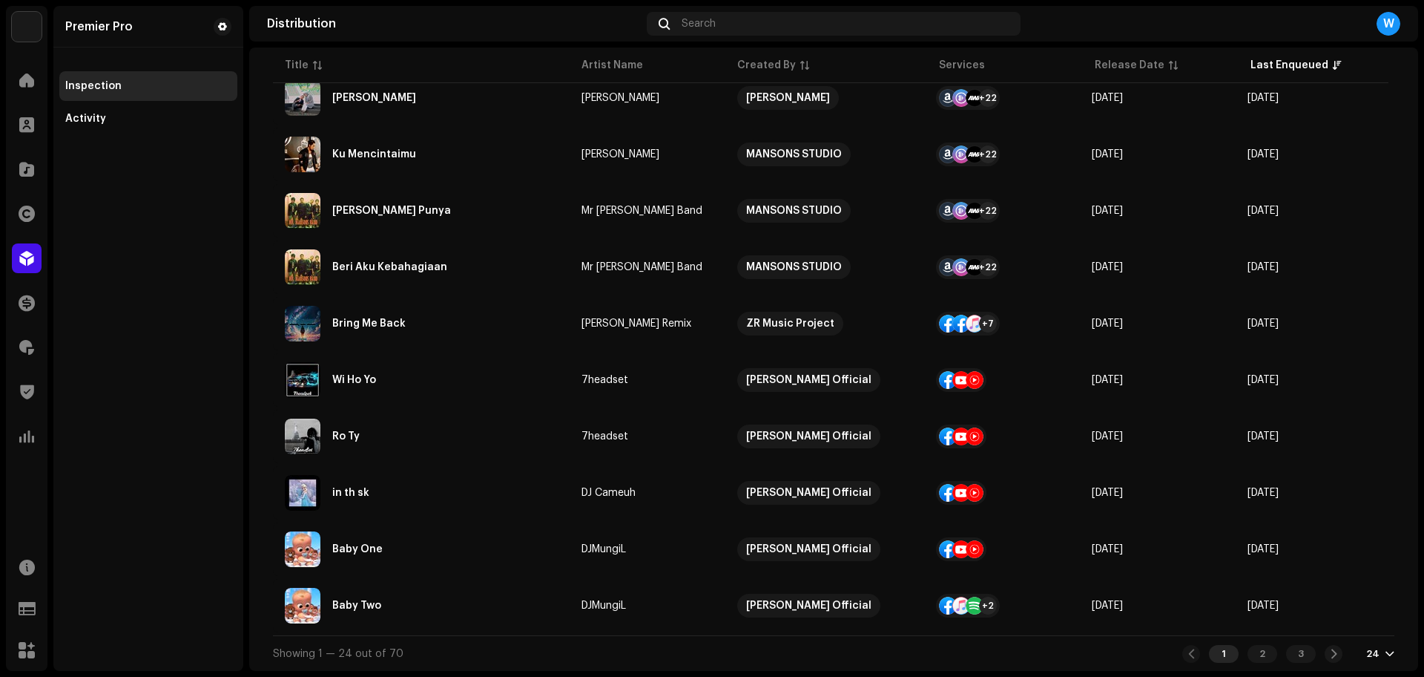
click at [1139, 541] on div "24" at bounding box center [1372, 654] width 13 height 12
click at [1139, 541] on div "72" at bounding box center [1348, 626] width 61 height 30
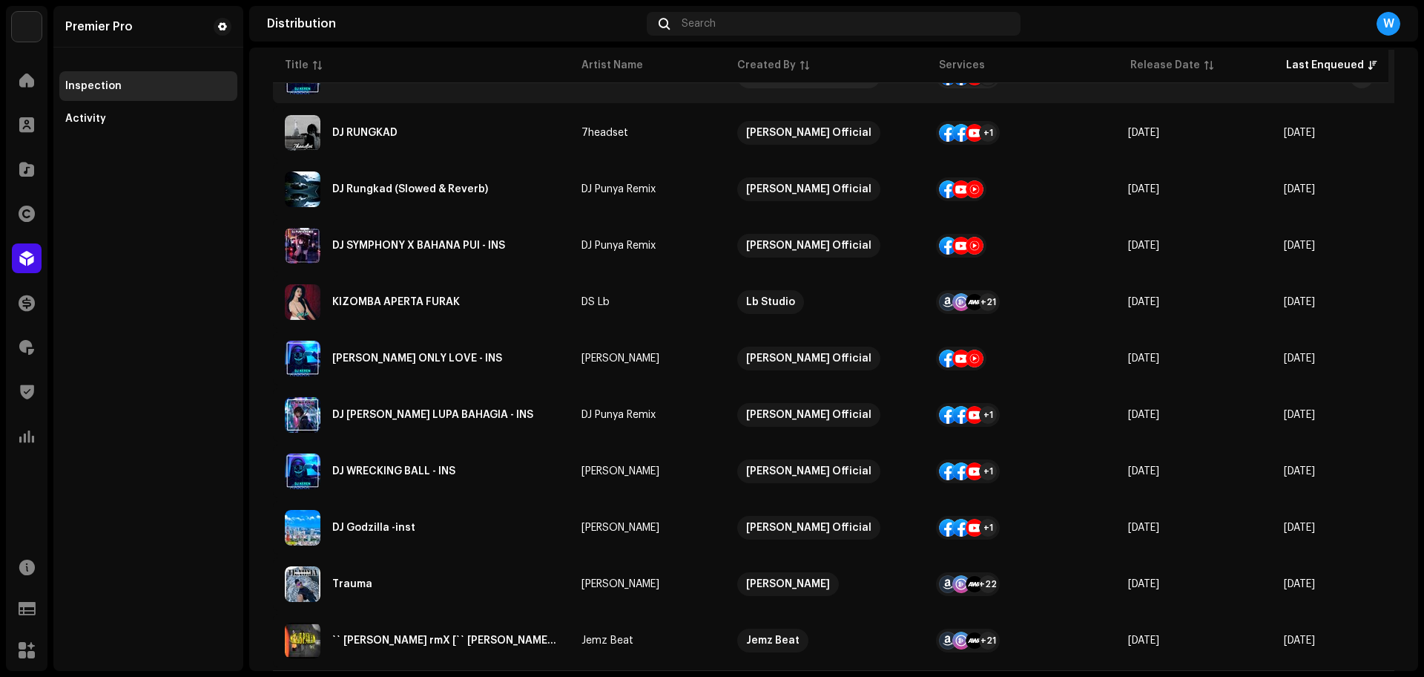
scroll to position [3606, 0]
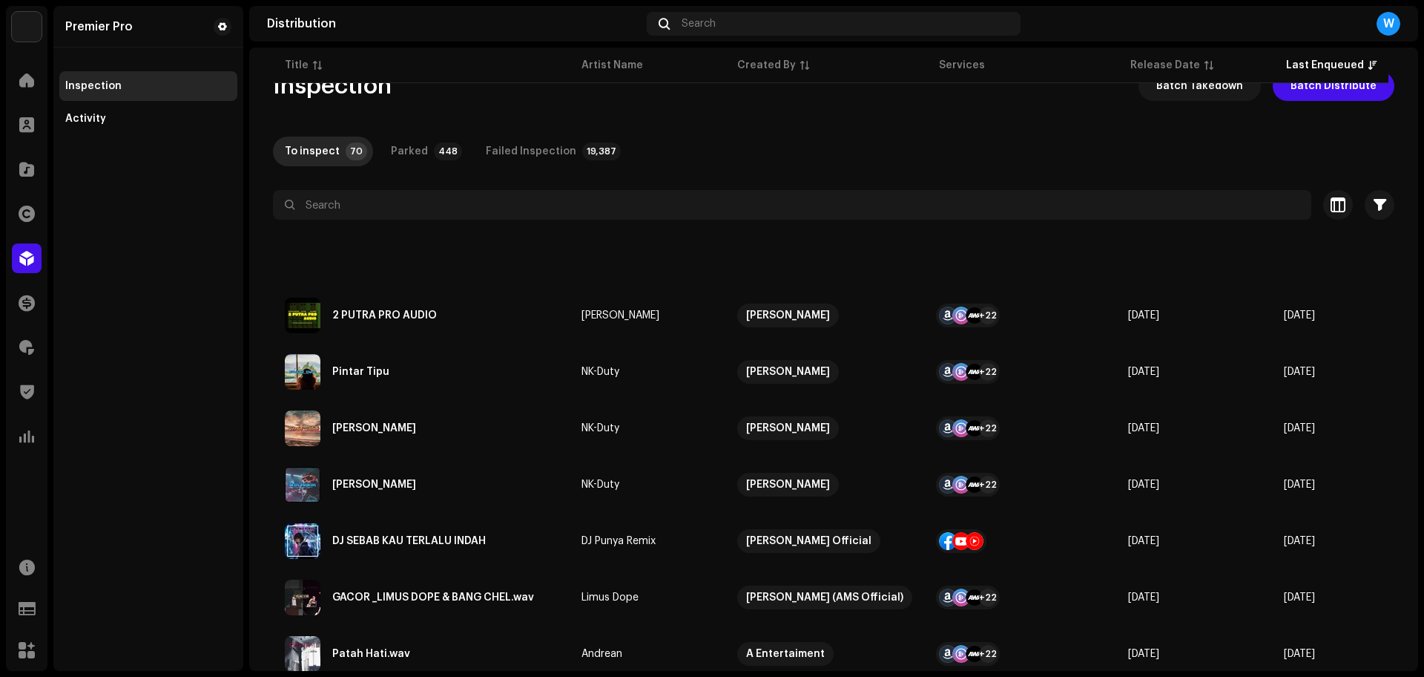
scroll to position [3606, 0]
